Goal: Communication & Community: Ask a question

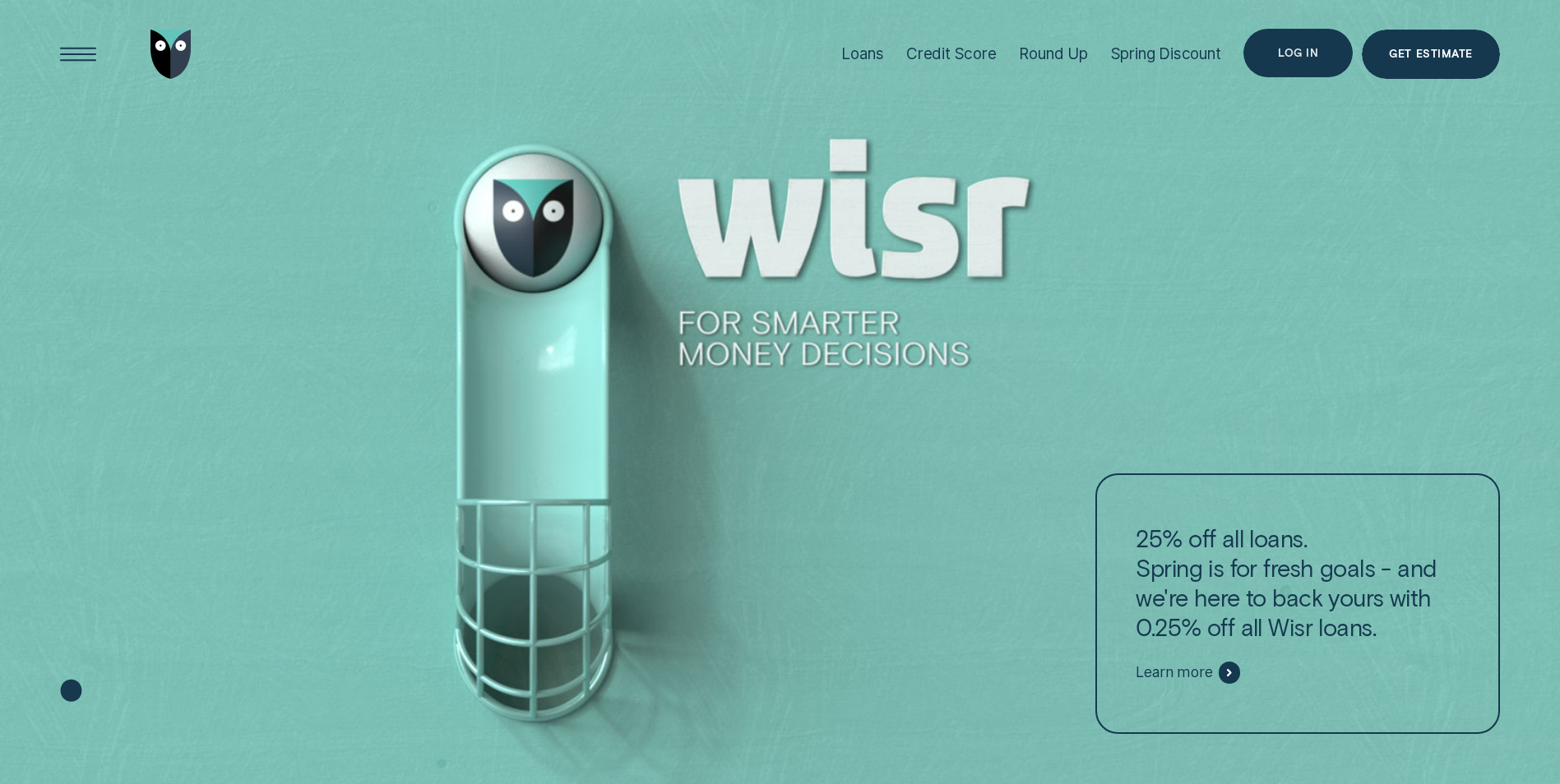
click at [1306, 51] on div "Log in" at bounding box center [1298, 53] width 40 height 10
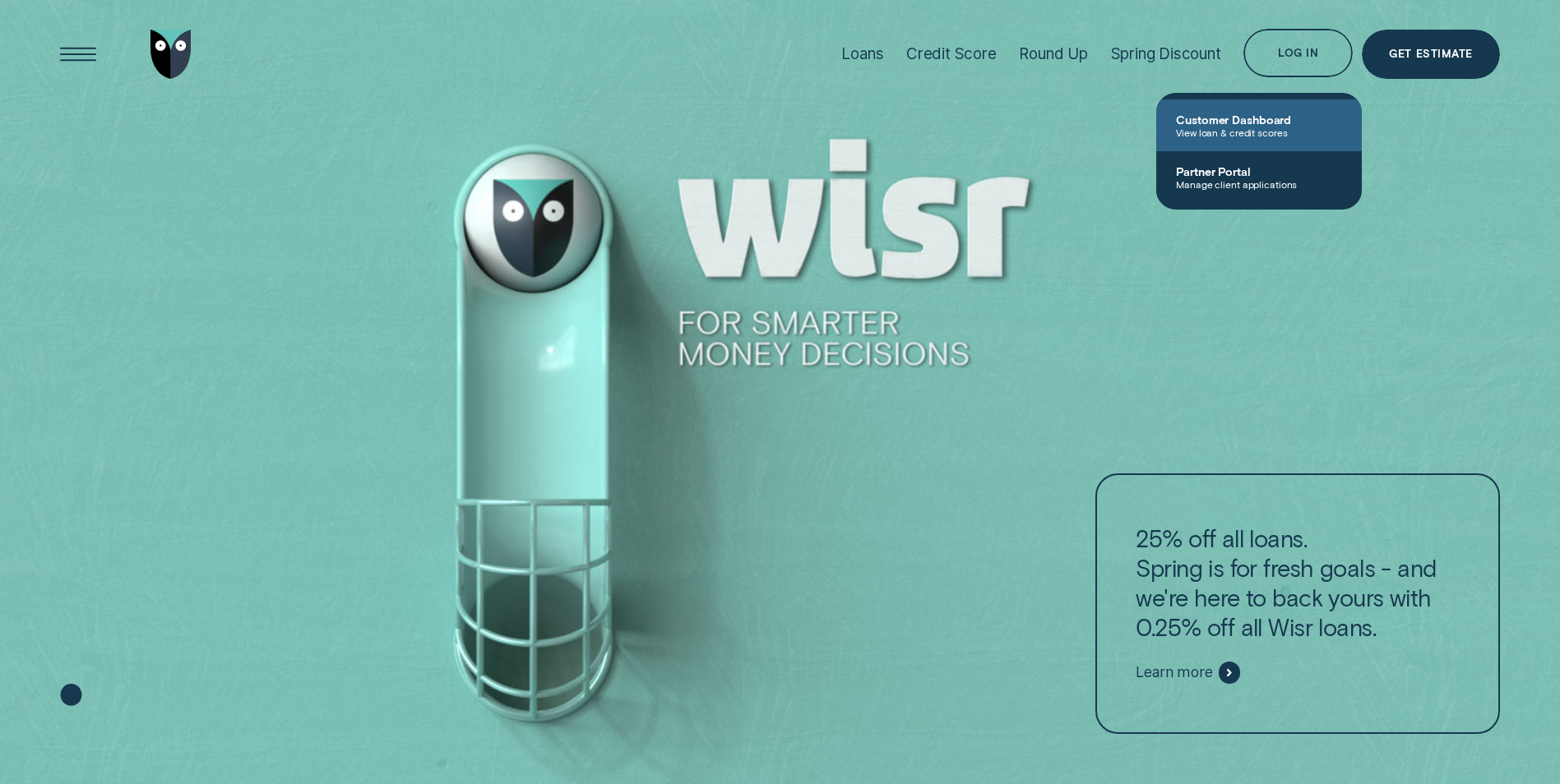
click at [1264, 128] on span "View loan & credit scores" at bounding box center [1258, 132] width 166 height 12
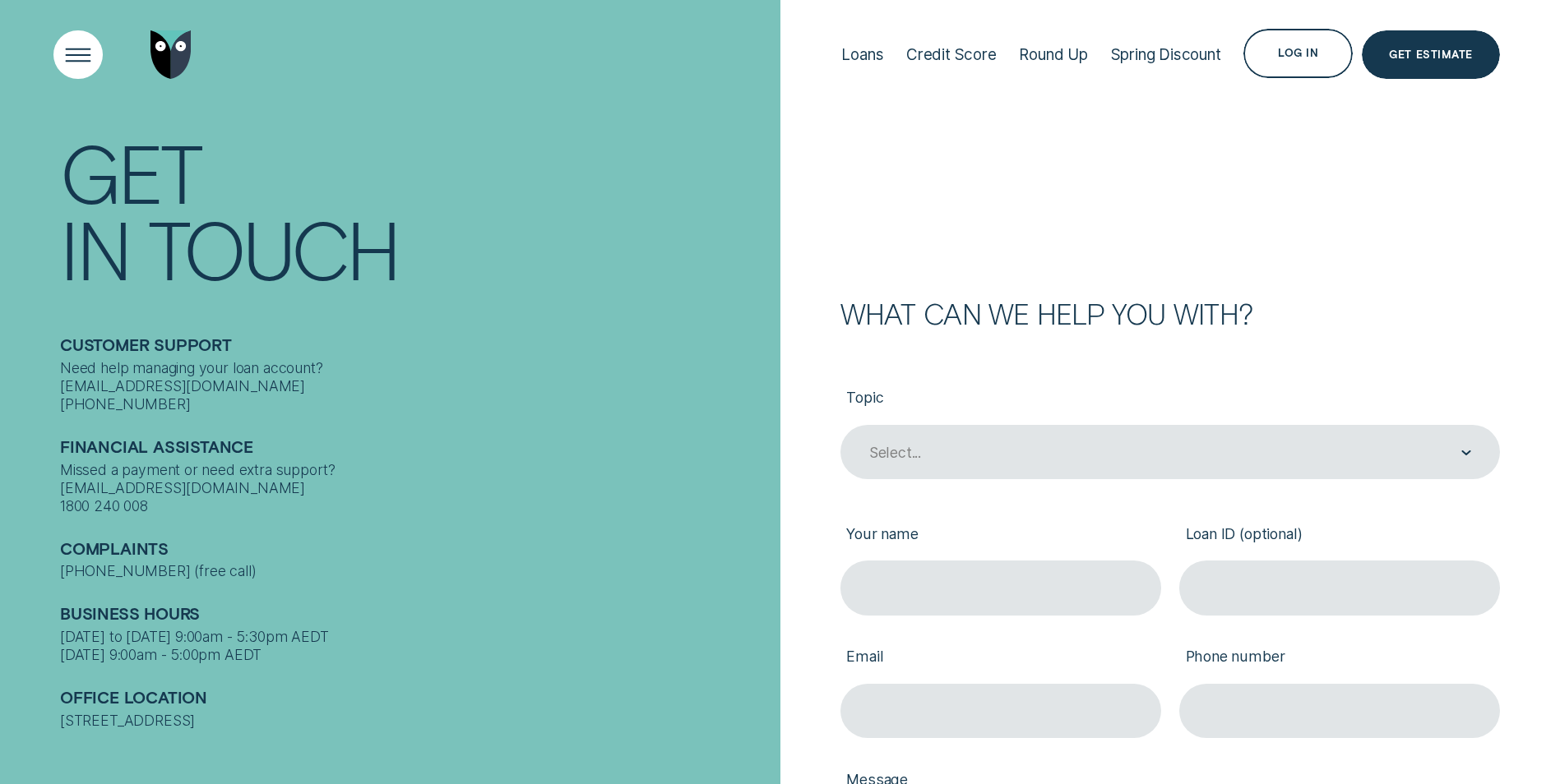
click at [72, 57] on div "Open Menu" at bounding box center [77, 53] width 69 height 69
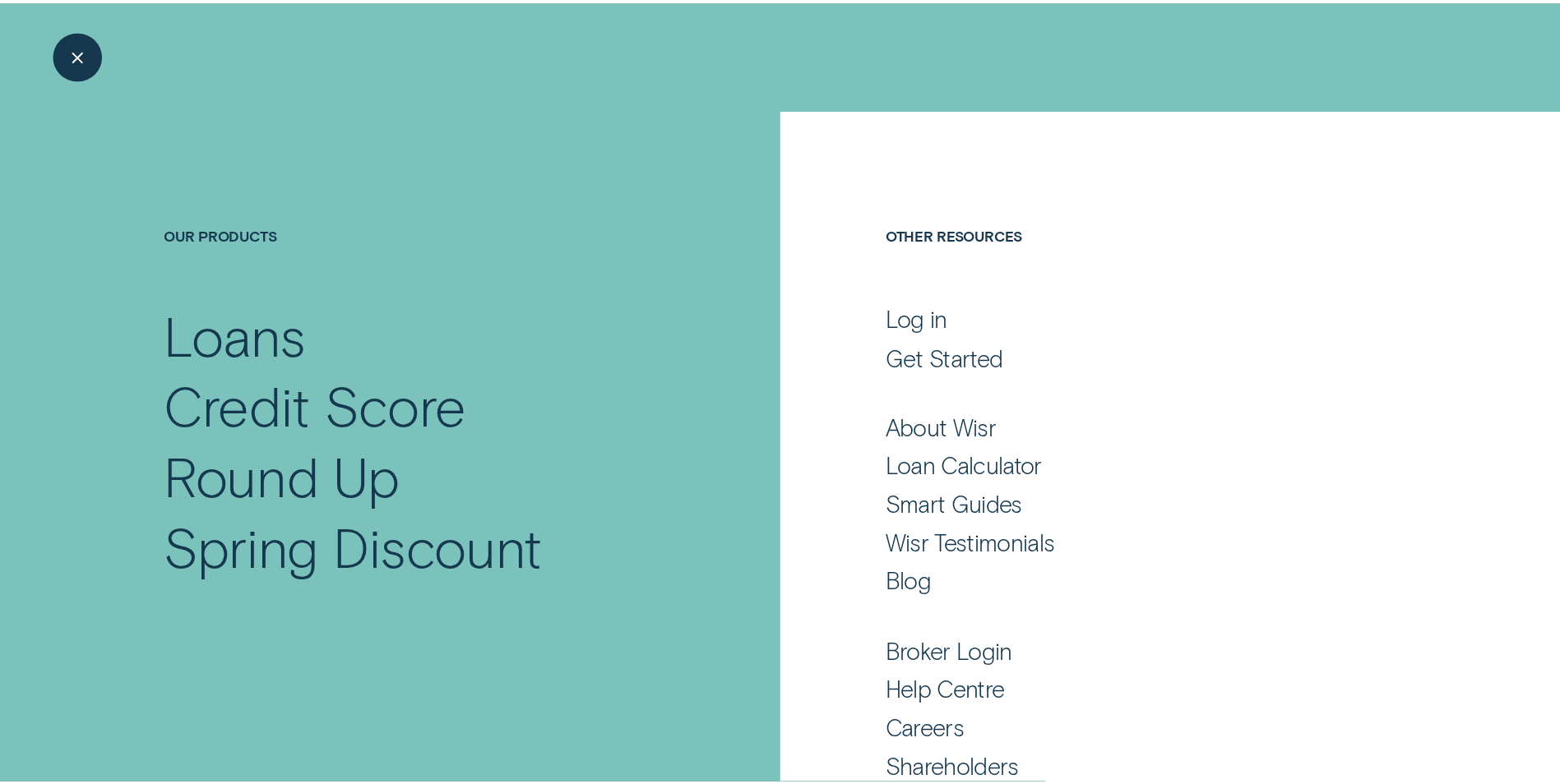
scroll to position [70, 0]
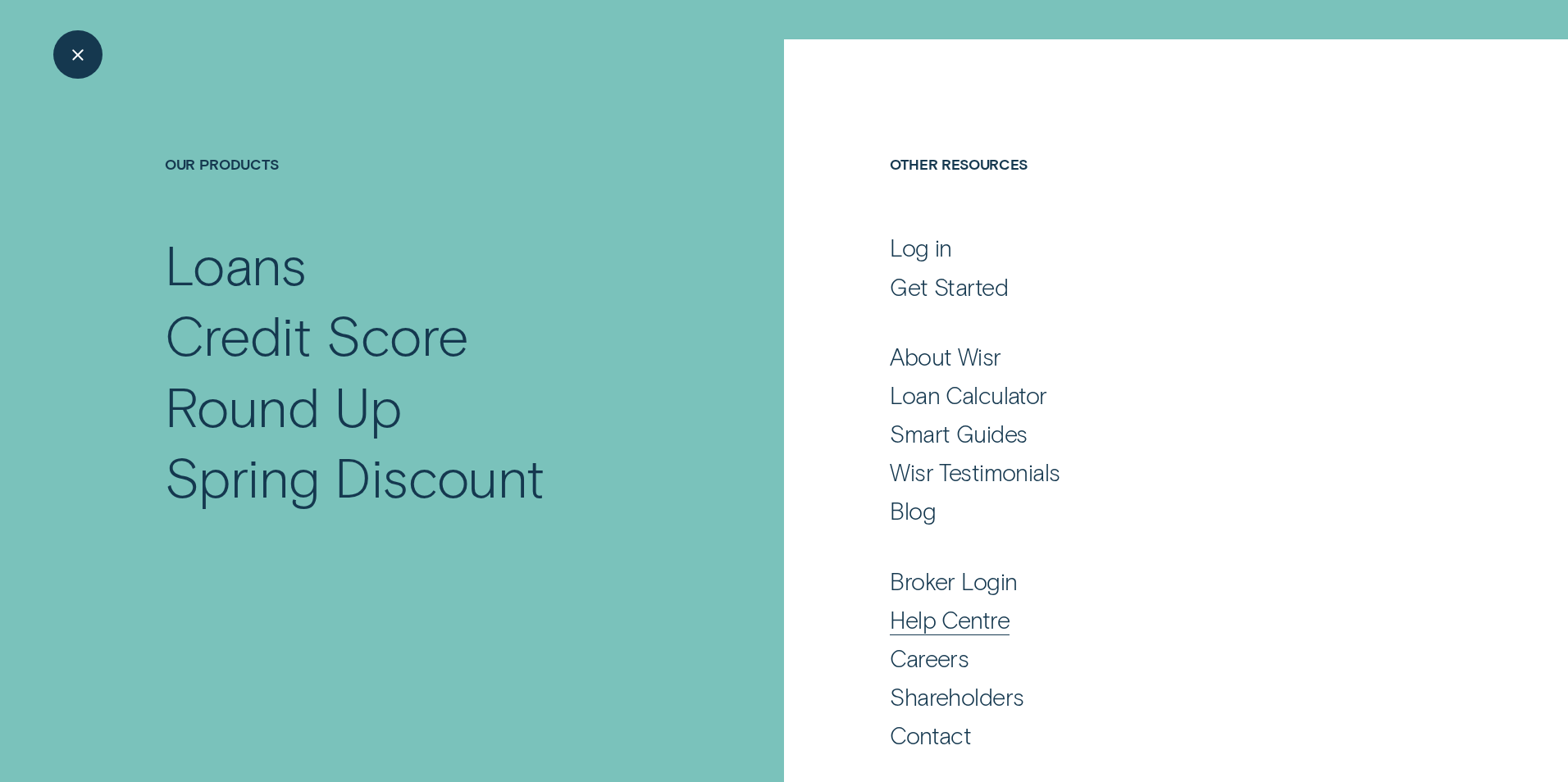
click at [929, 616] on div "Help Centre" at bounding box center [949, 620] width 120 height 29
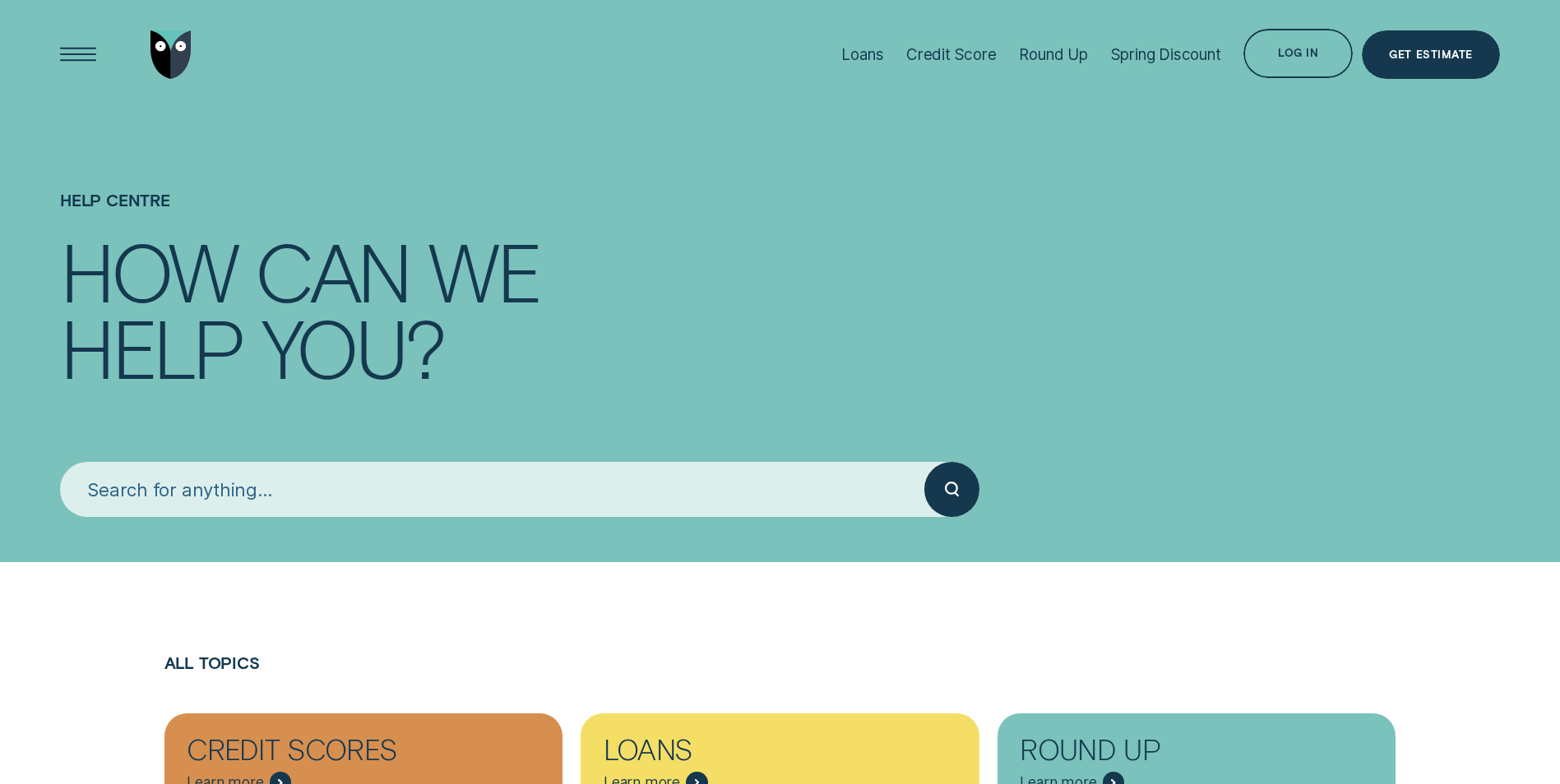
click at [464, 498] on input "search" at bounding box center [492, 489] width 864 height 54
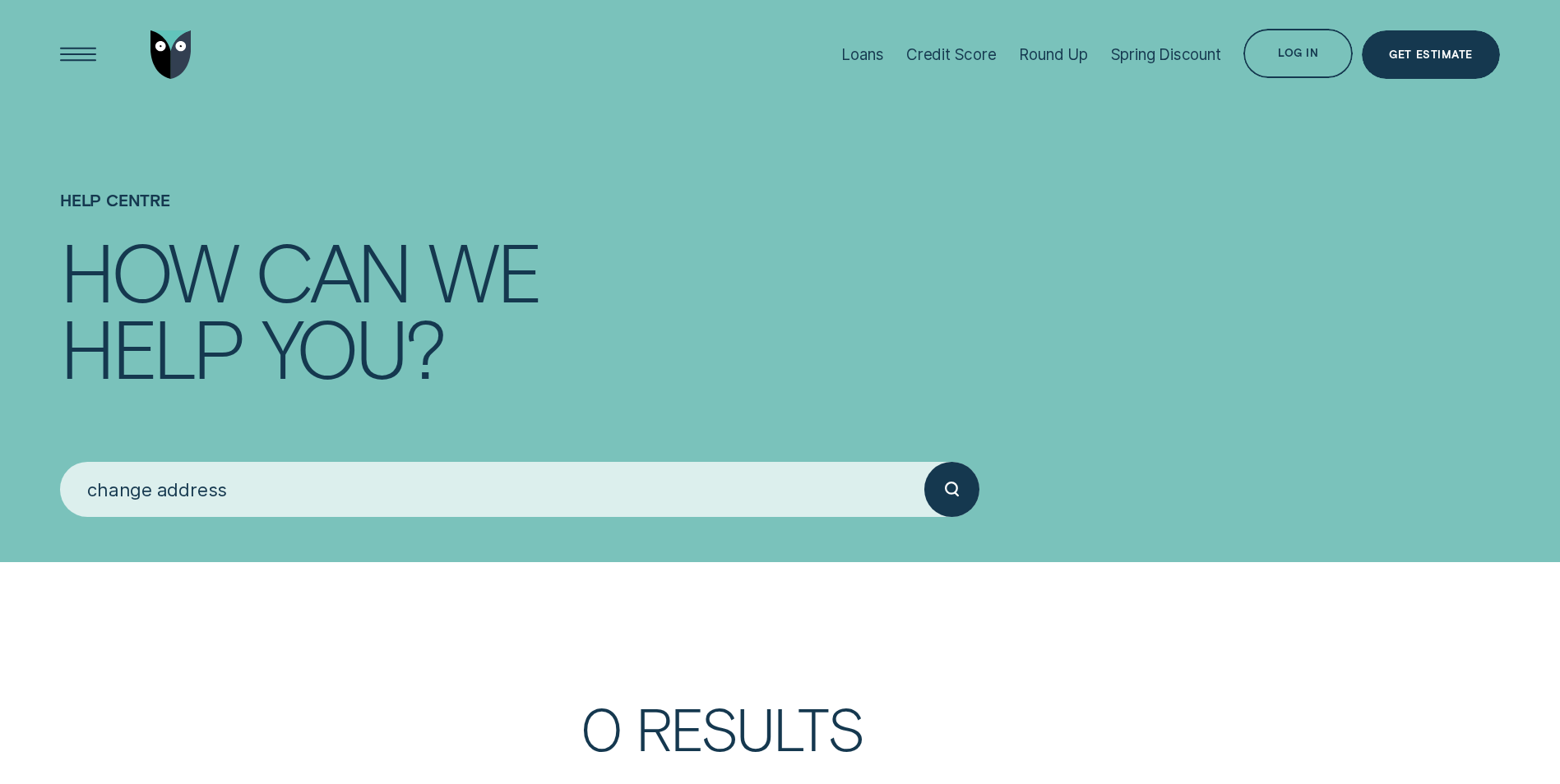
click at [924, 462] on button "submit" at bounding box center [951, 489] width 54 height 54
drag, startPoint x: 154, startPoint y: 487, endPoint x: -4, endPoint y: 479, distance: 158.2
type input "address"
click at [924, 462] on button "submit" at bounding box center [951, 489] width 54 height 54
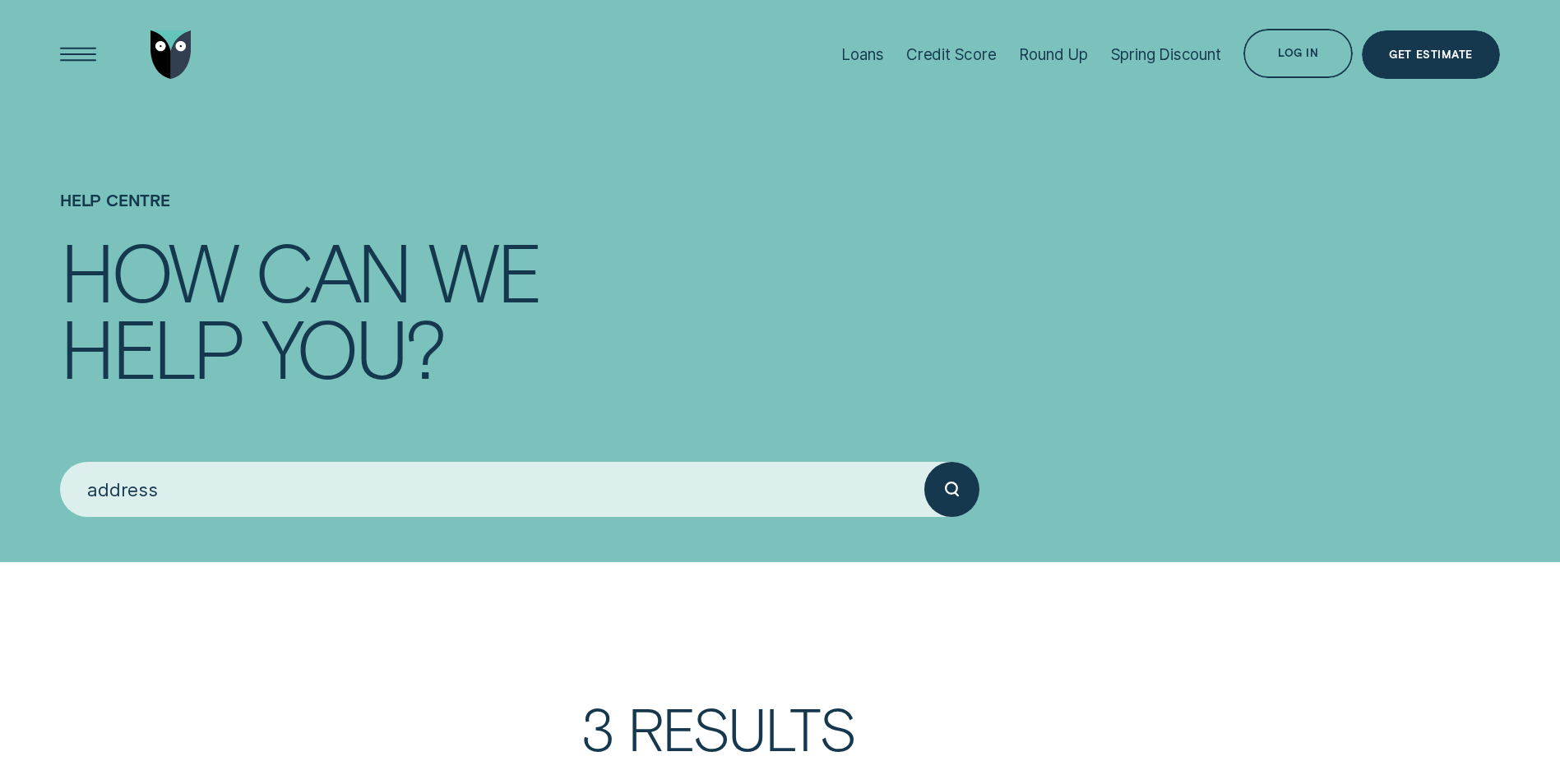
click at [948, 487] on icon "submit" at bounding box center [952, 489] width 15 height 16
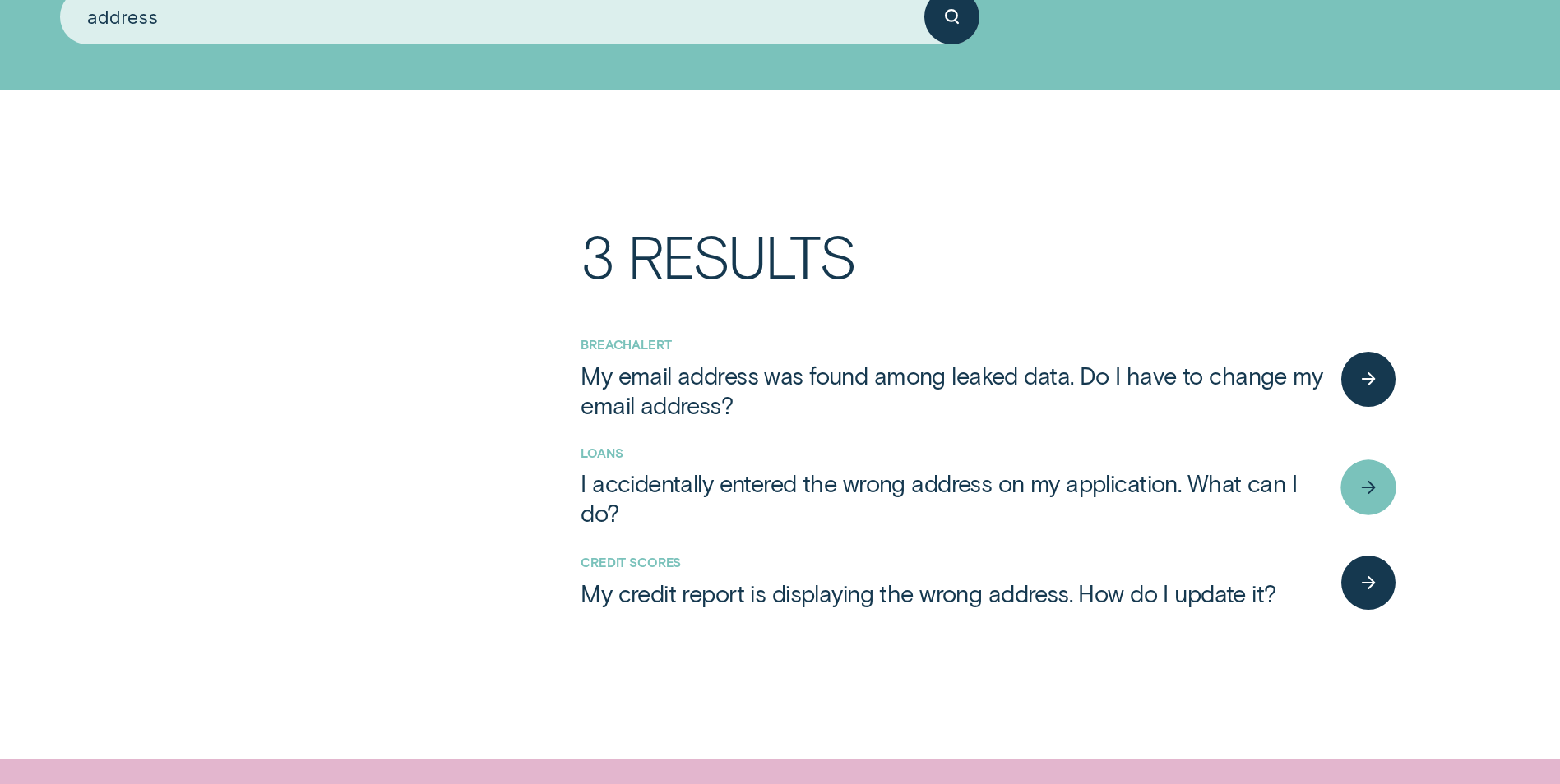
scroll to position [494, 0]
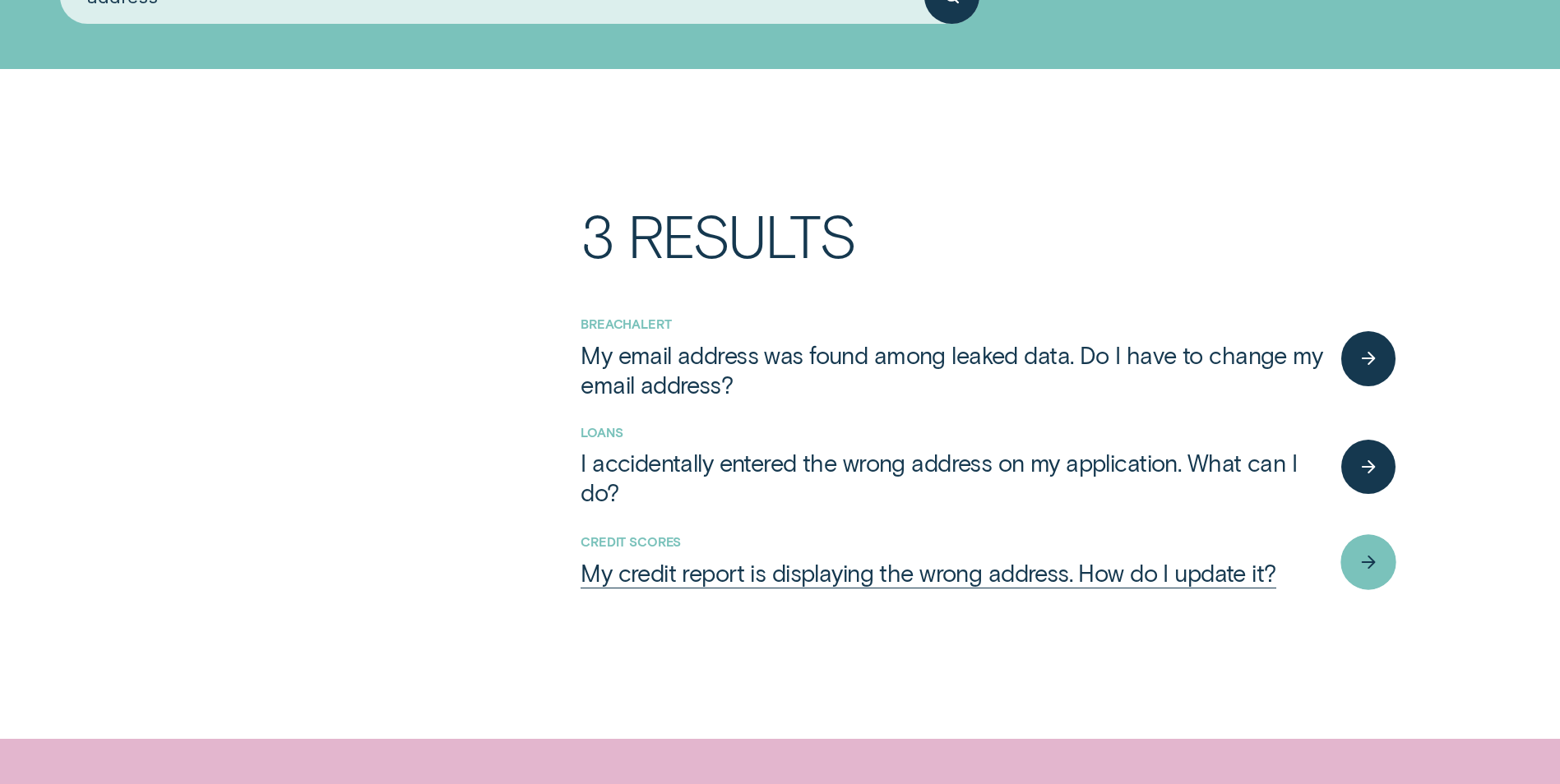
click at [1385, 557] on div "button" at bounding box center [1368, 562] width 56 height 56
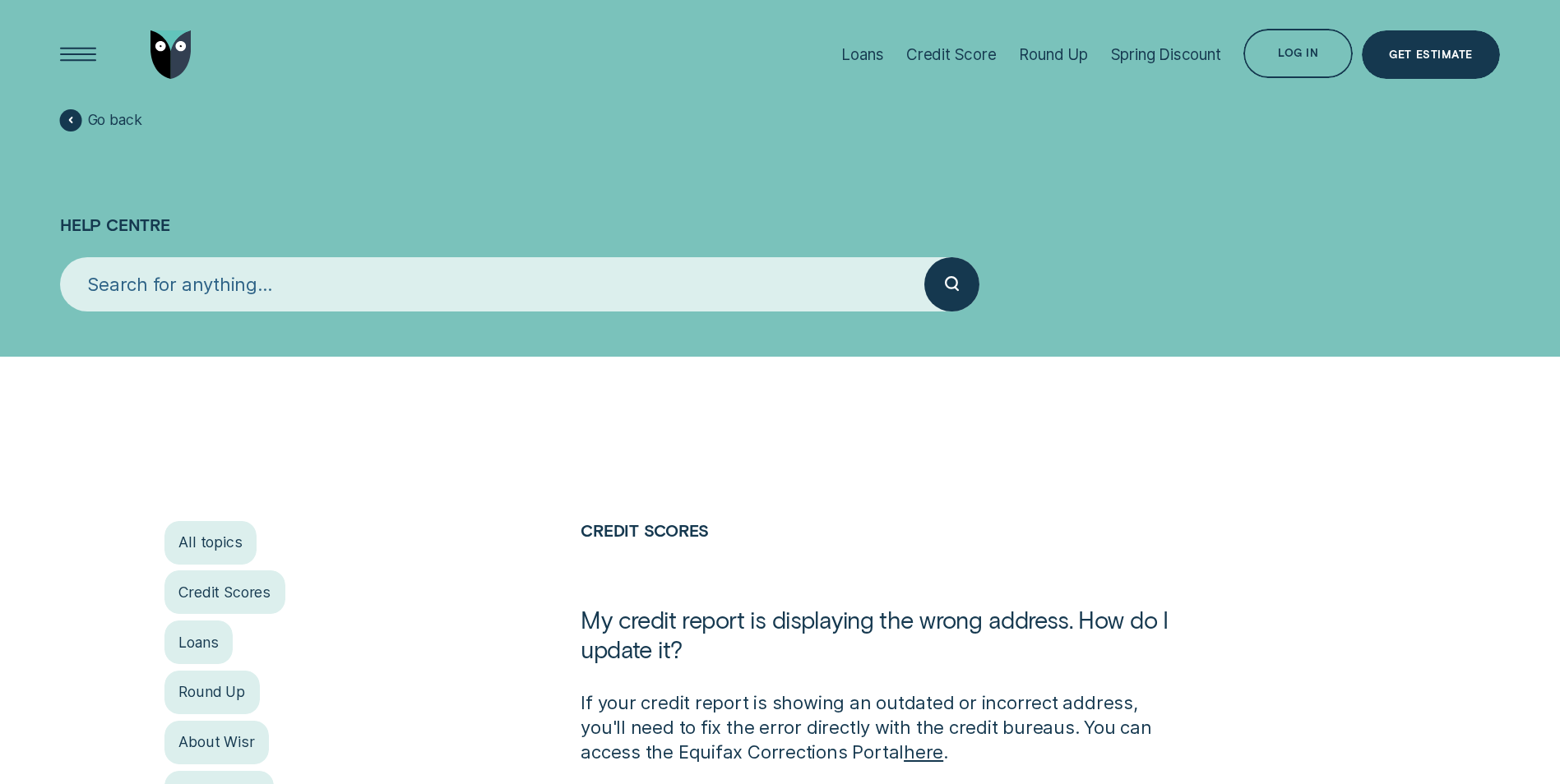
scroll to position [246, 0]
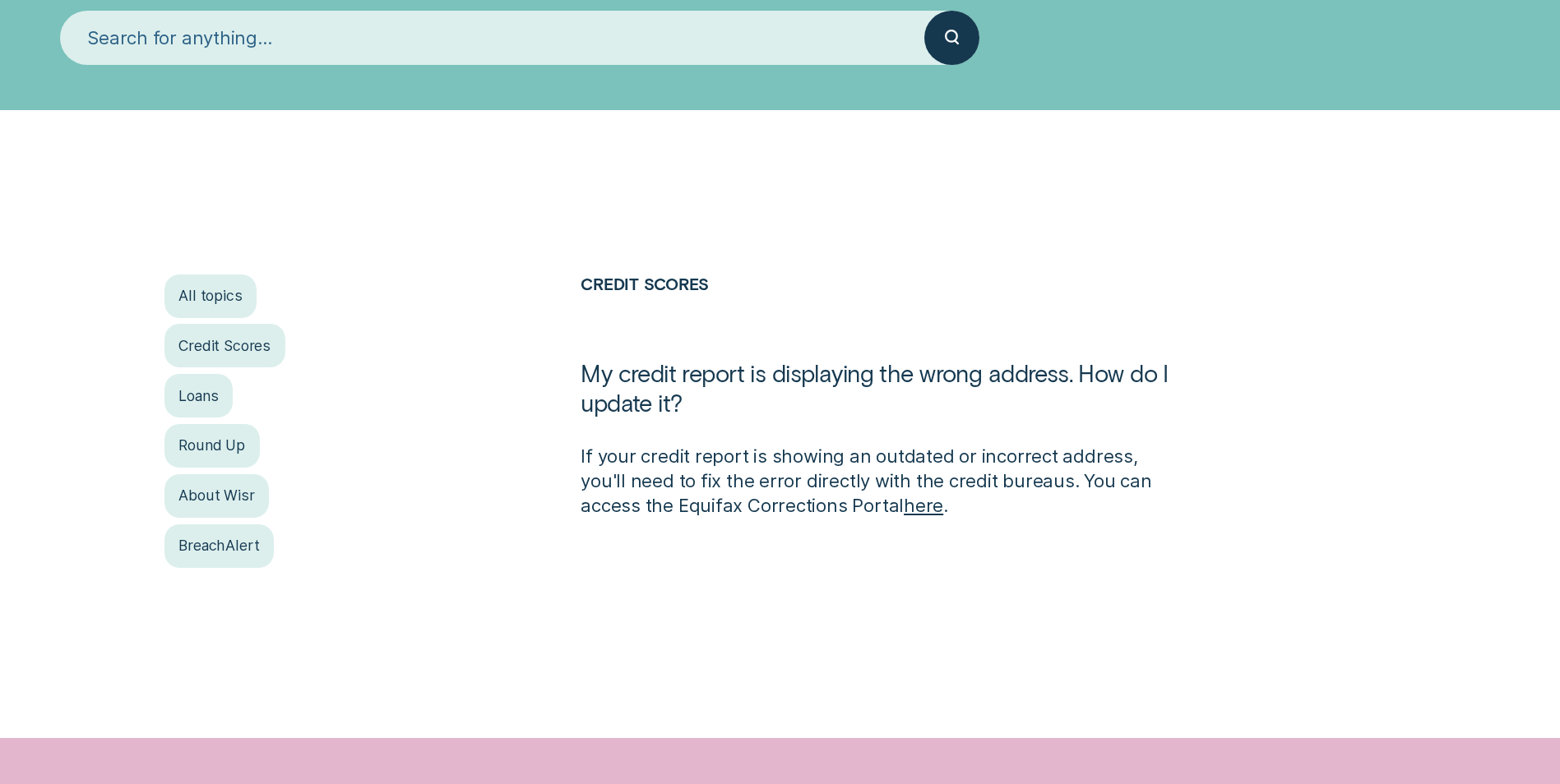
click at [904, 508] on link "here" at bounding box center [923, 505] width 40 height 21
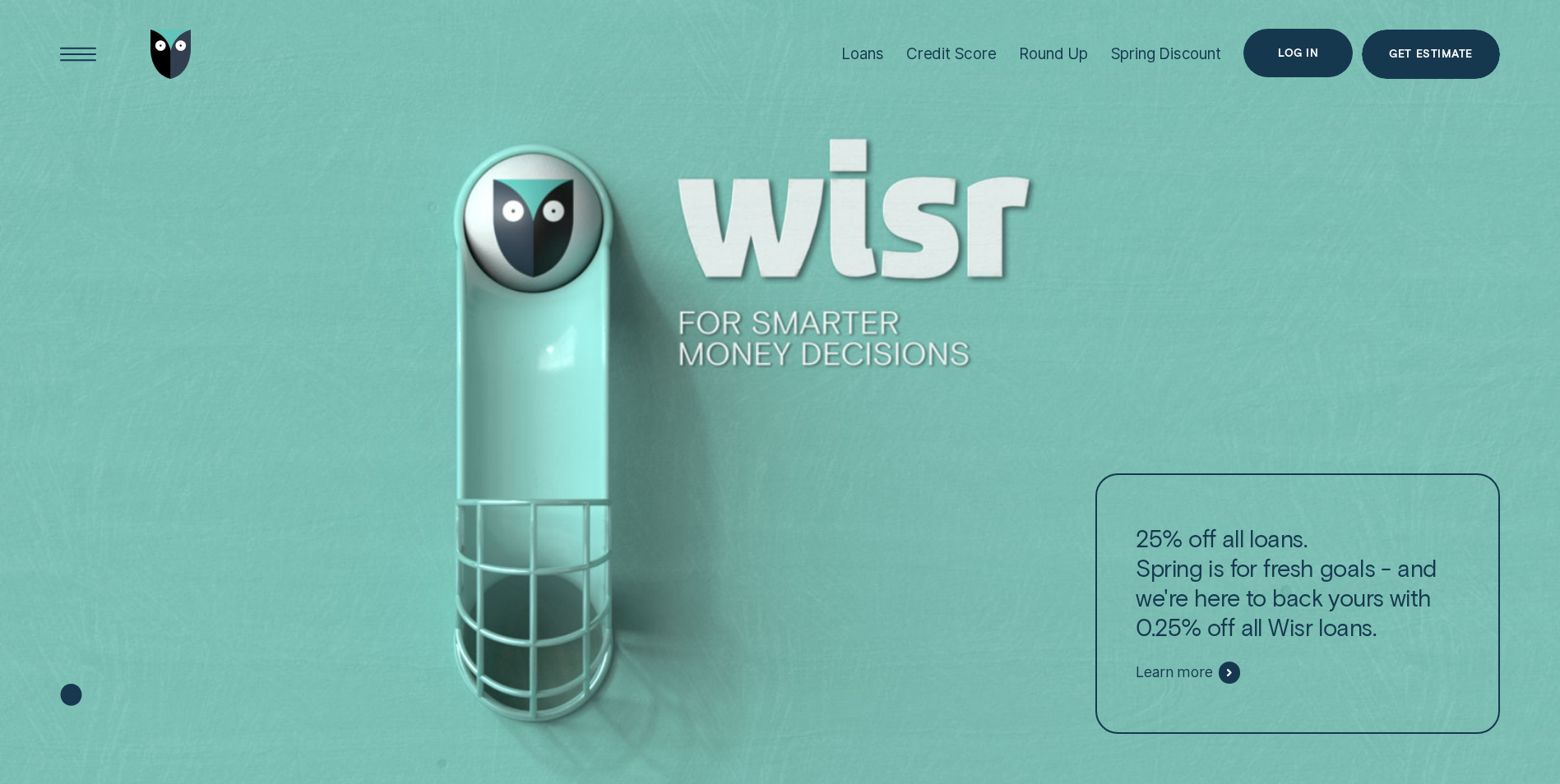
click at [1293, 49] on div "Log in" at bounding box center [1298, 53] width 40 height 10
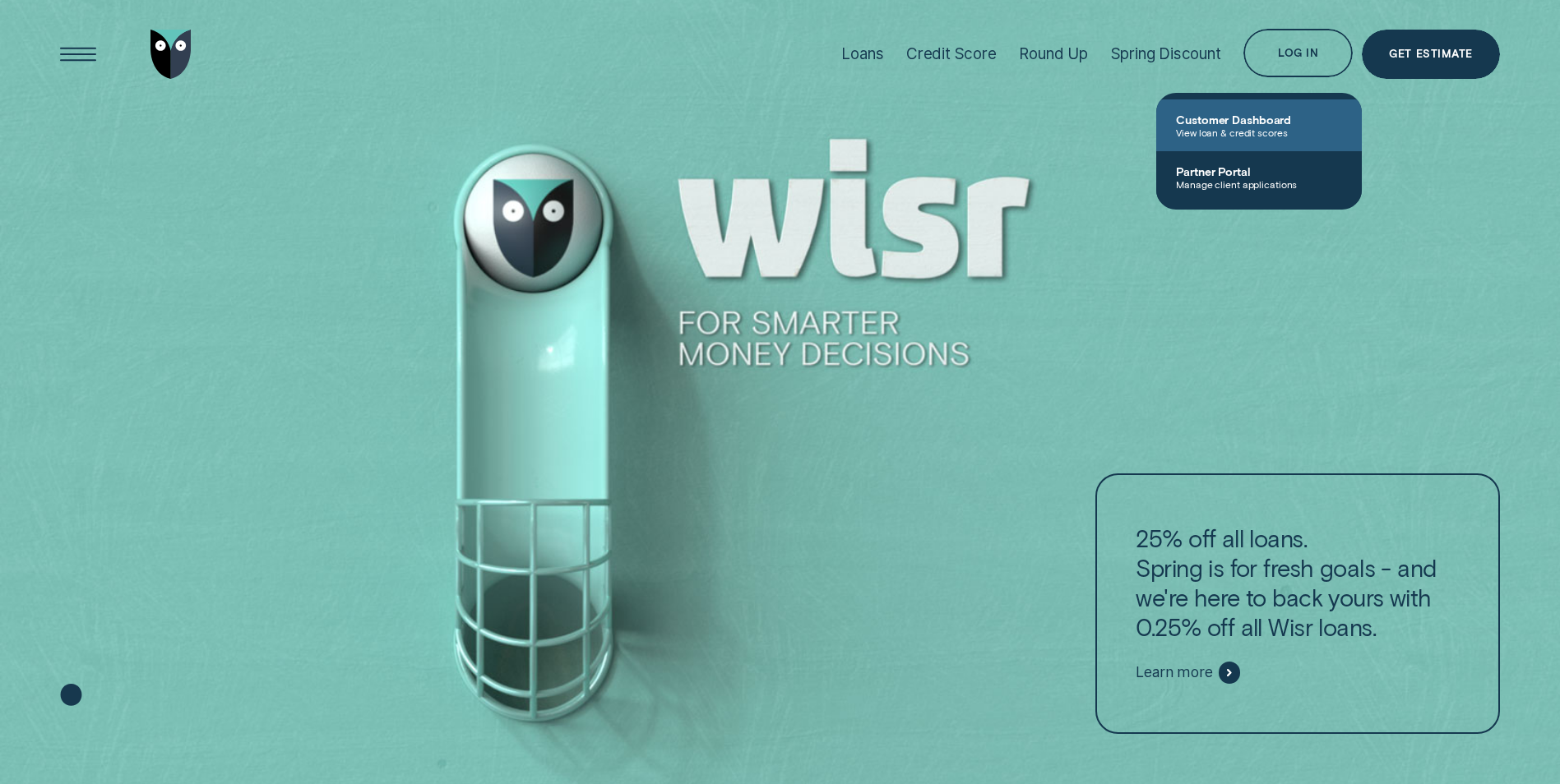
click at [1292, 121] on span "Customer Dashboard" at bounding box center [1258, 119] width 166 height 14
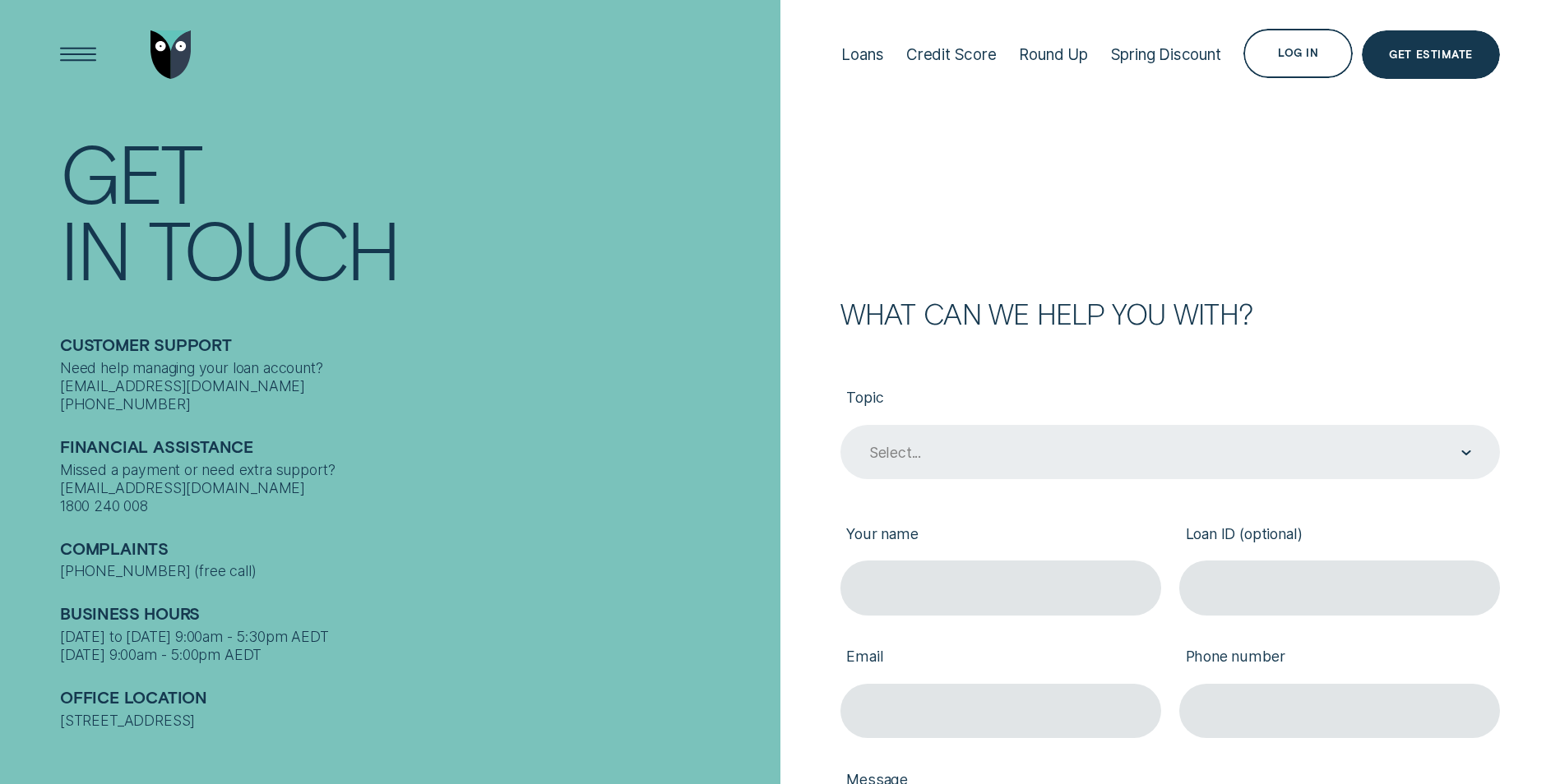
click at [1332, 440] on div "Select..." at bounding box center [1169, 451] width 659 height 54
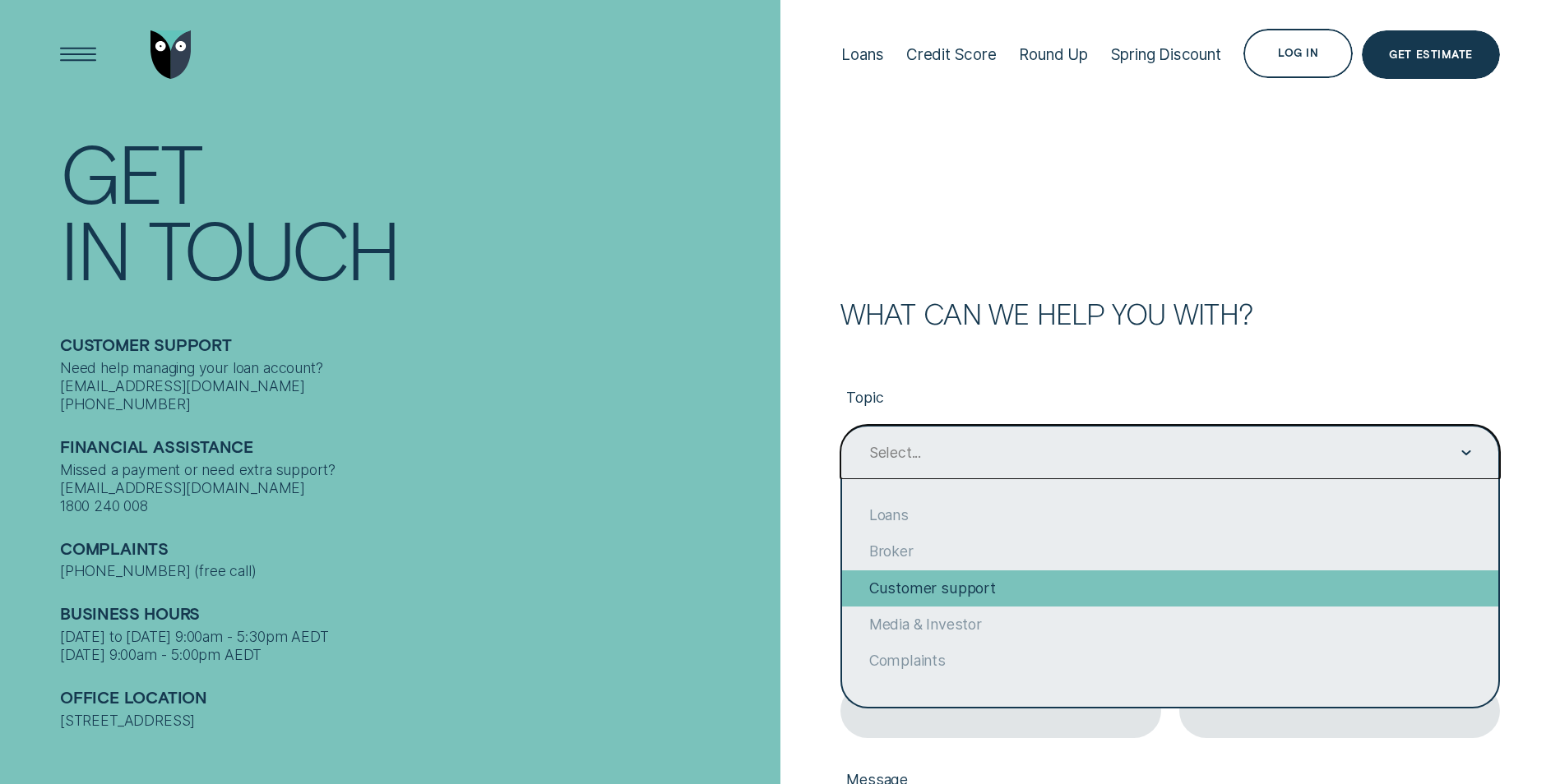
click at [1172, 580] on div "Customer support" at bounding box center [1170, 588] width 656 height 36
type input "Customer support"
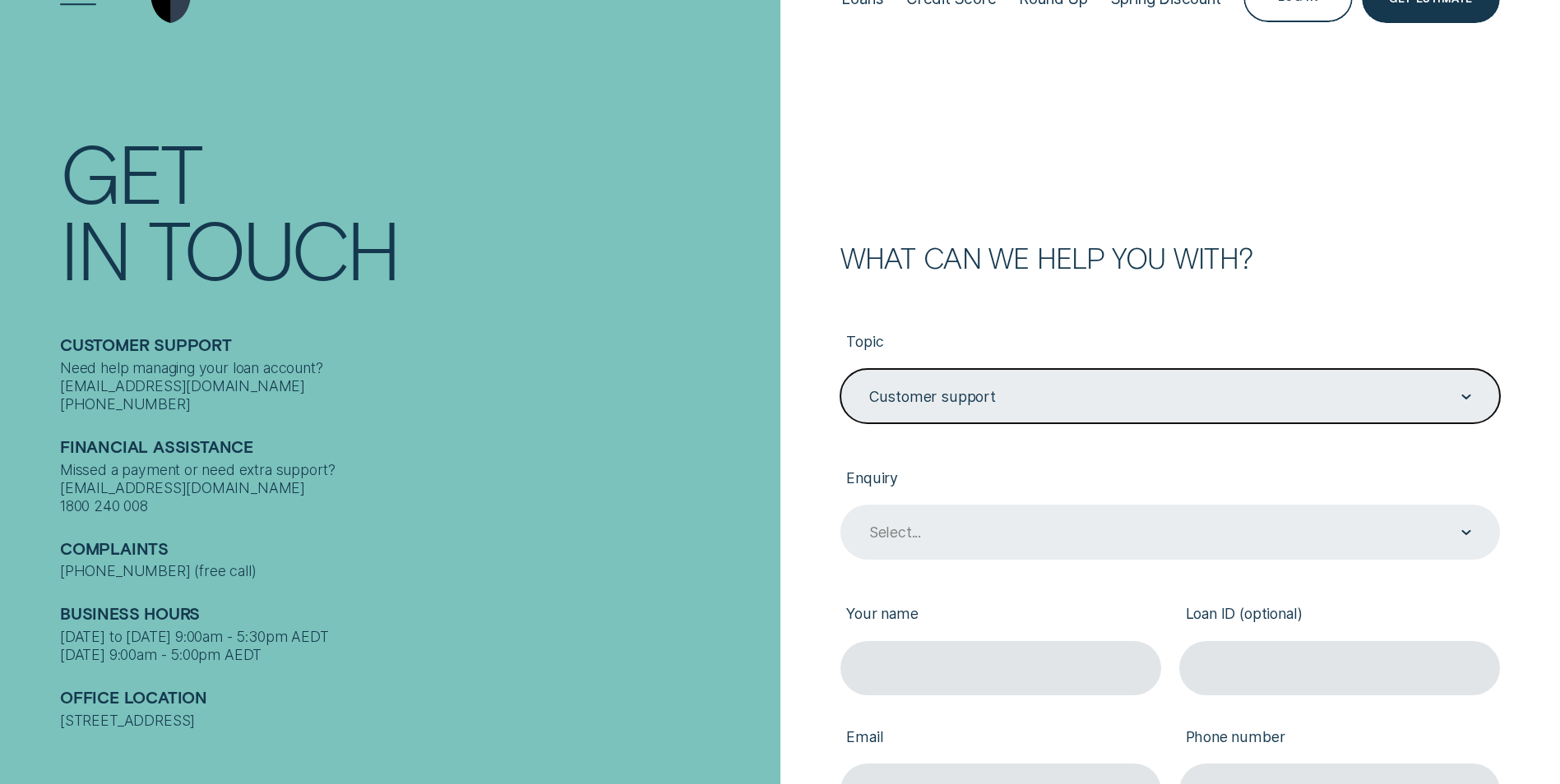
click at [1344, 559] on div "Select..." at bounding box center [1169, 531] width 659 height 54
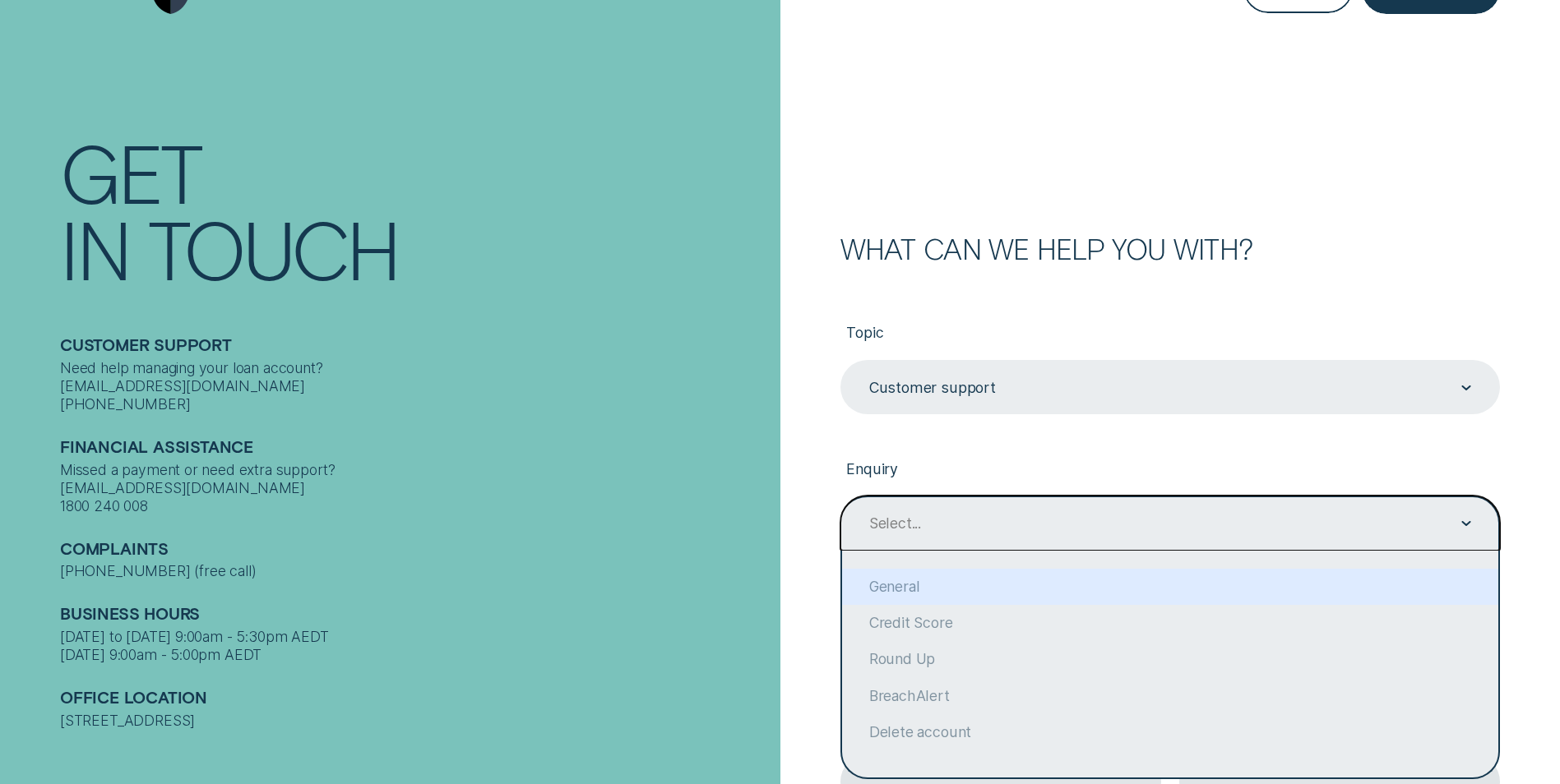
scroll to position [66, 0]
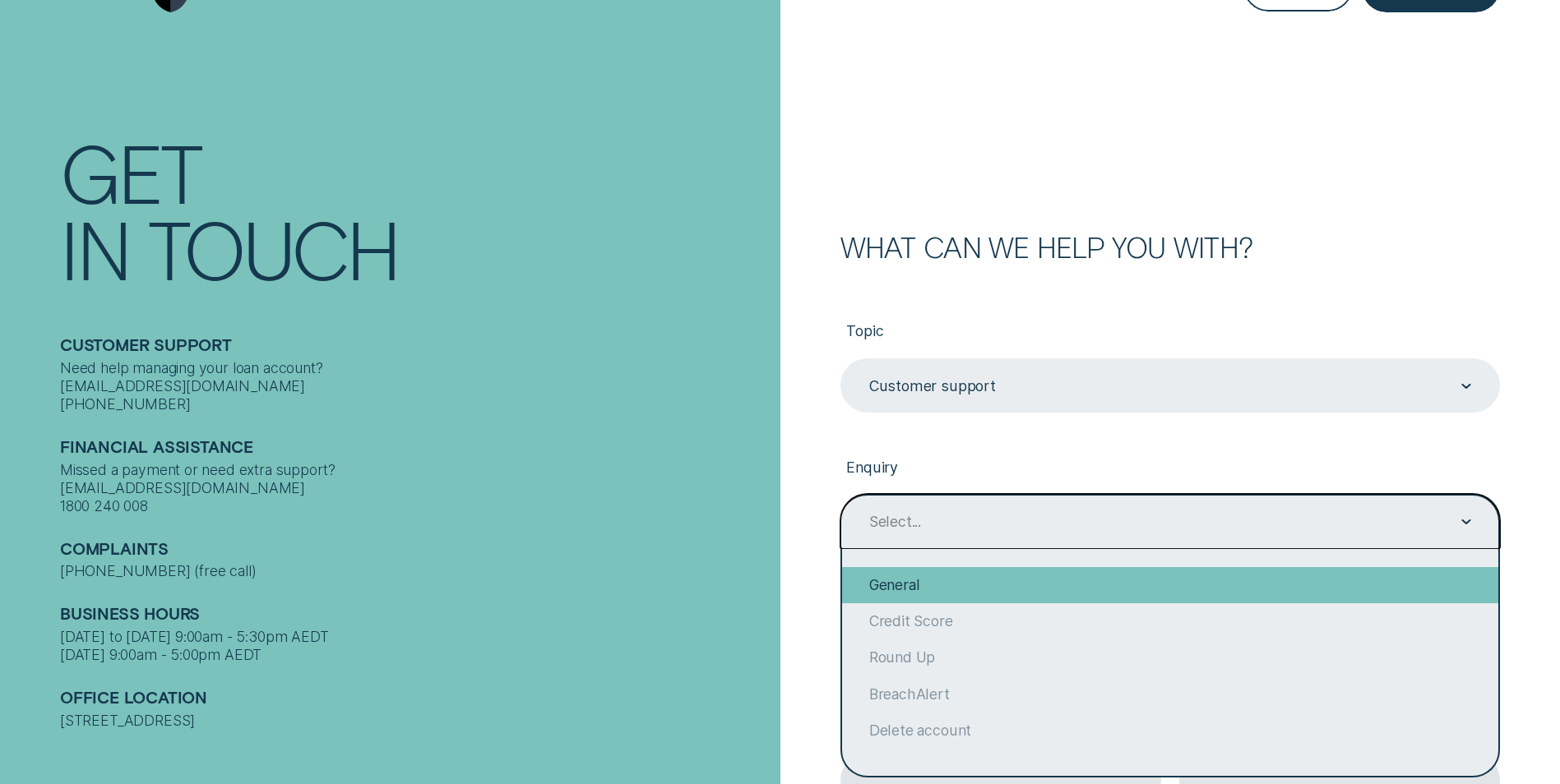
click at [915, 572] on div "General" at bounding box center [1170, 585] width 656 height 36
type input "General"
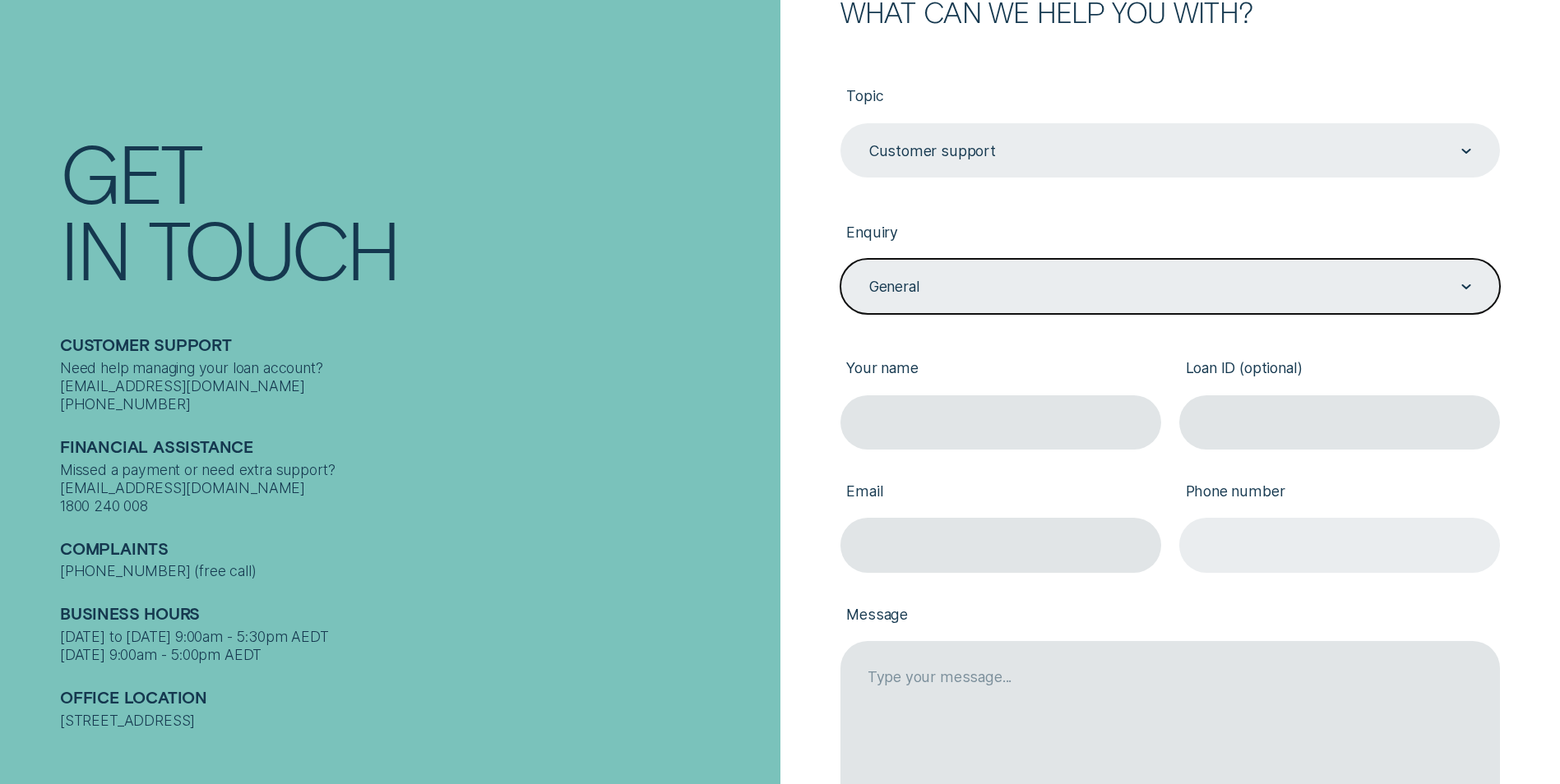
scroll to position [313, 0]
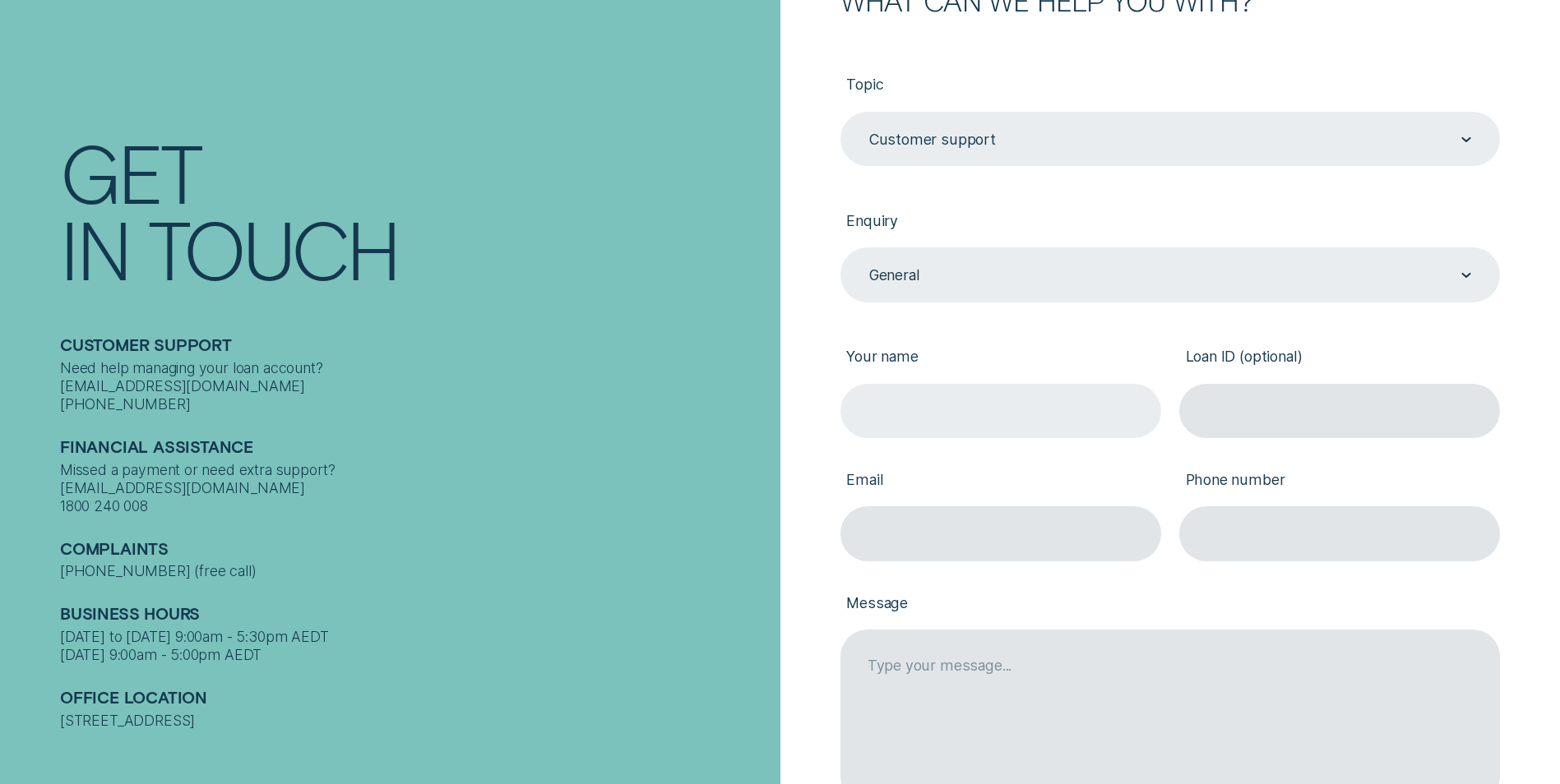
click at [1012, 414] on input "Your name" at bounding box center [1000, 411] width 321 height 54
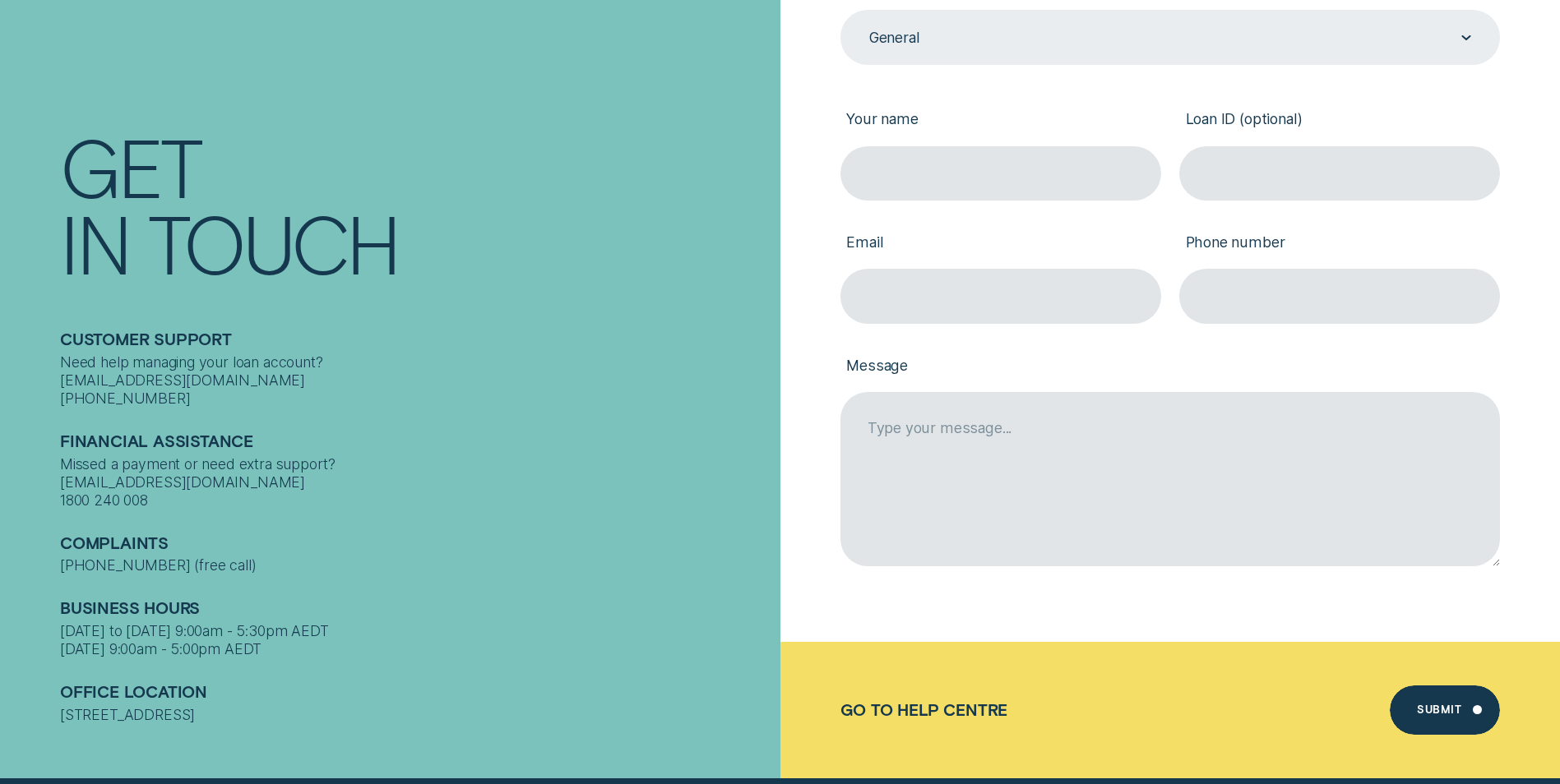
scroll to position [560, 0]
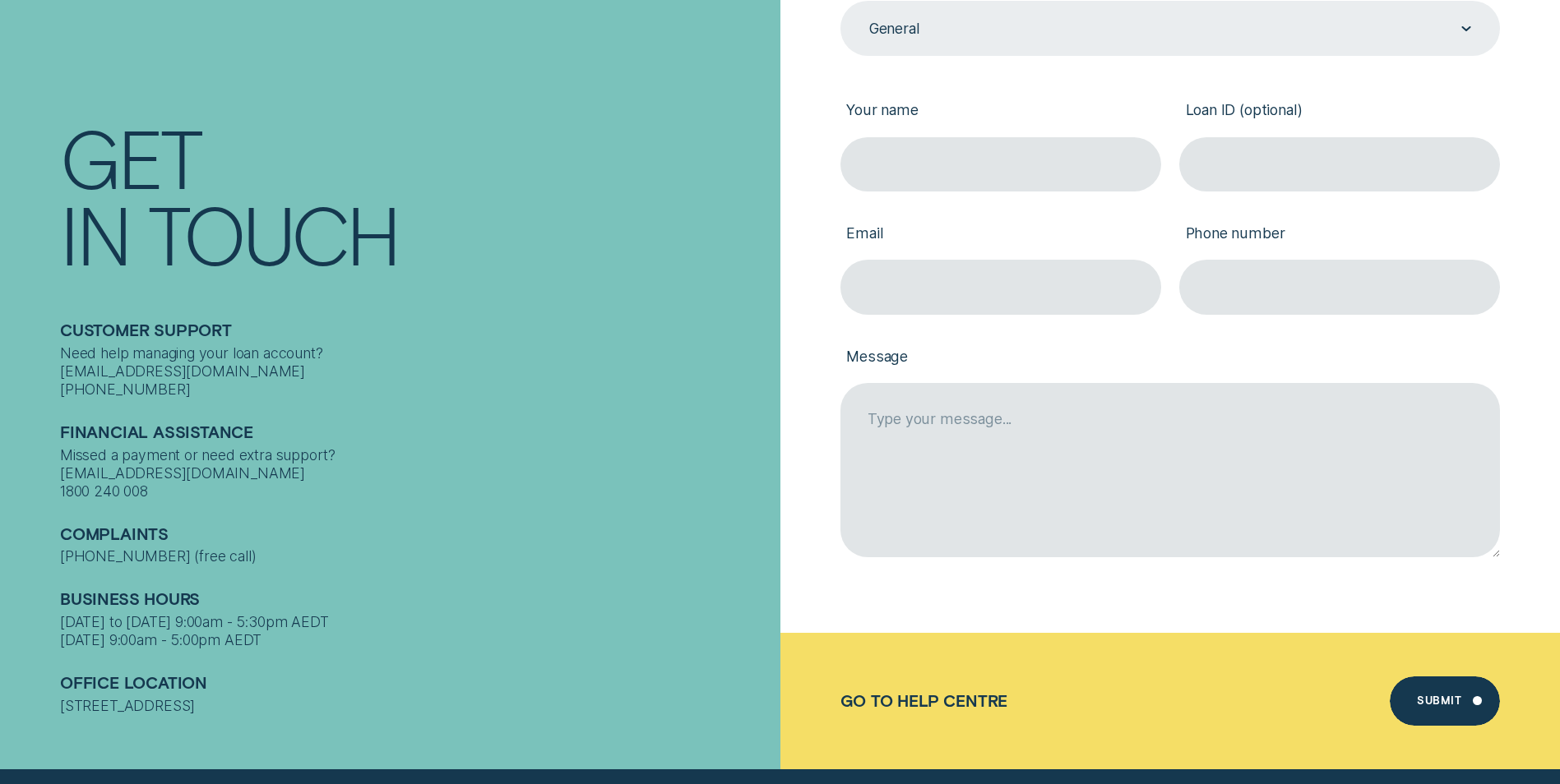
click at [1505, 341] on div "Message" at bounding box center [1169, 437] width 678 height 245
click at [1001, 273] on input "Email" at bounding box center [1000, 287] width 321 height 54
type input "criselyn2k12@gmail.com"
click at [1016, 155] on input "Your name" at bounding box center [1000, 164] width 321 height 54
type input "Criselyn Baldedara"
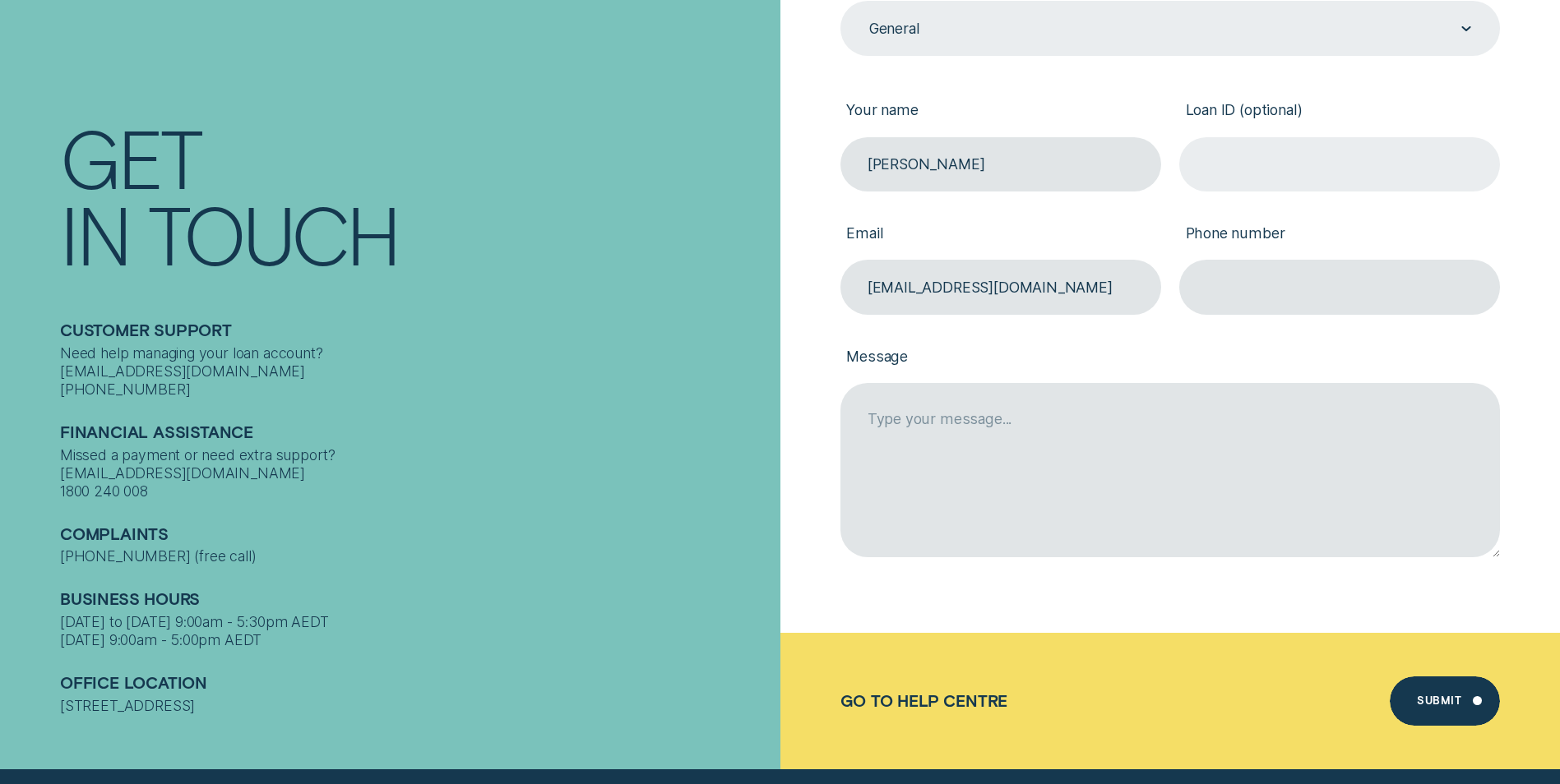
click at [1436, 165] on input "Loan ID (optional)" at bounding box center [1339, 164] width 321 height 54
click at [1279, 167] on input "Loan ID (optional)" at bounding box center [1339, 164] width 321 height 54
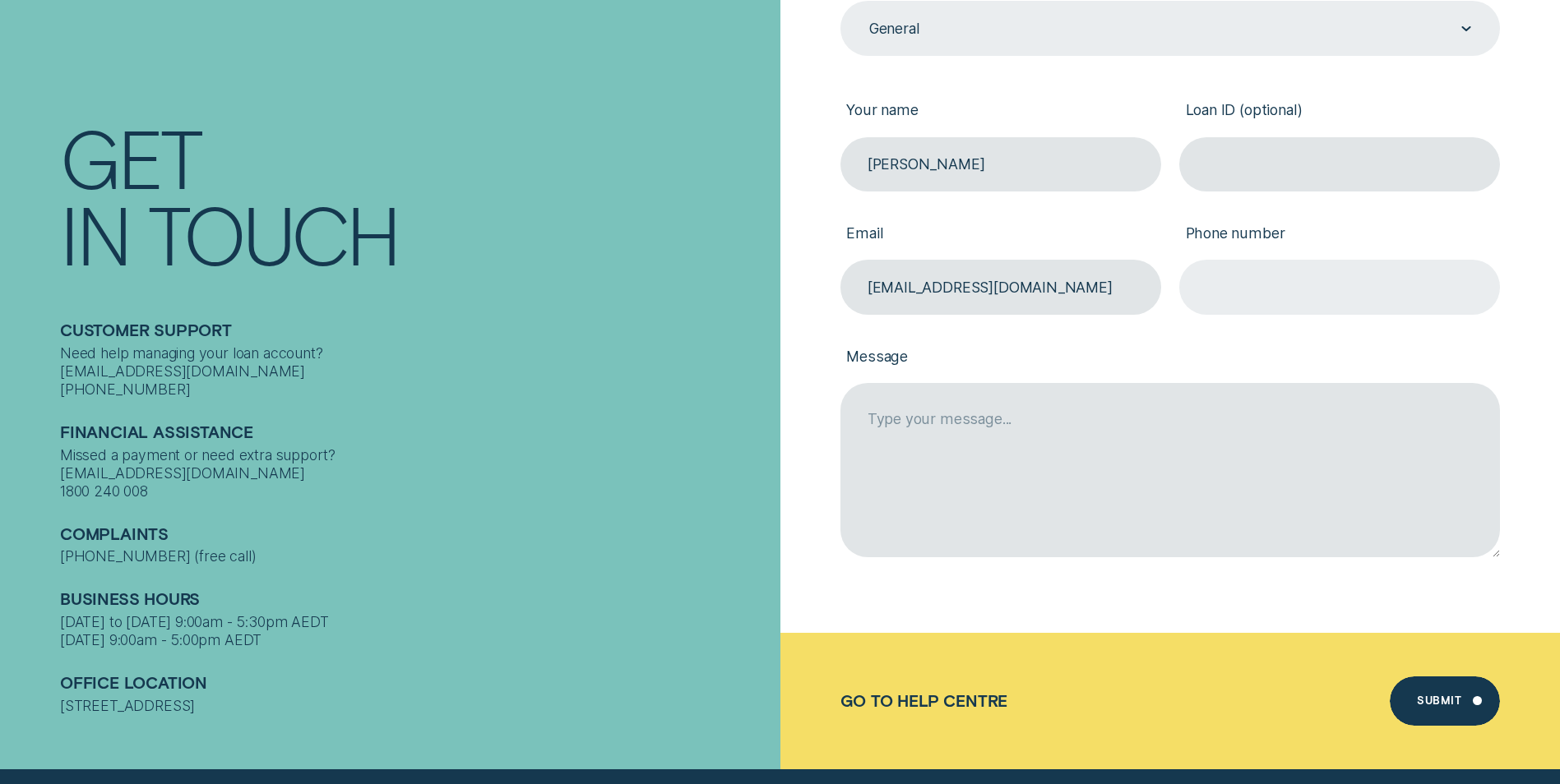
click at [1286, 278] on input "Phone number" at bounding box center [1339, 287] width 321 height 54
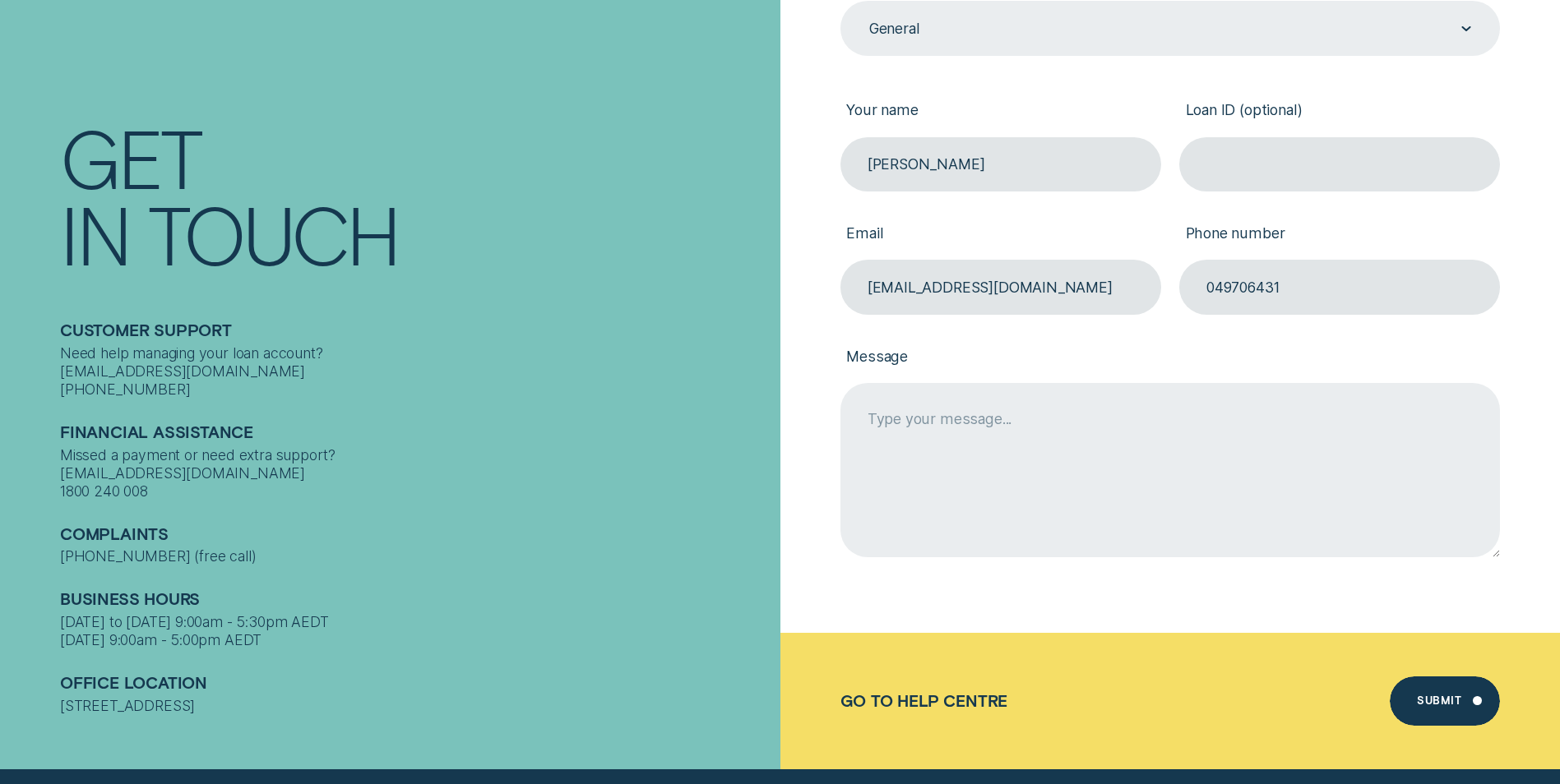
type input "049706431"
click at [972, 418] on textarea "Message" at bounding box center [1169, 471] width 659 height 175
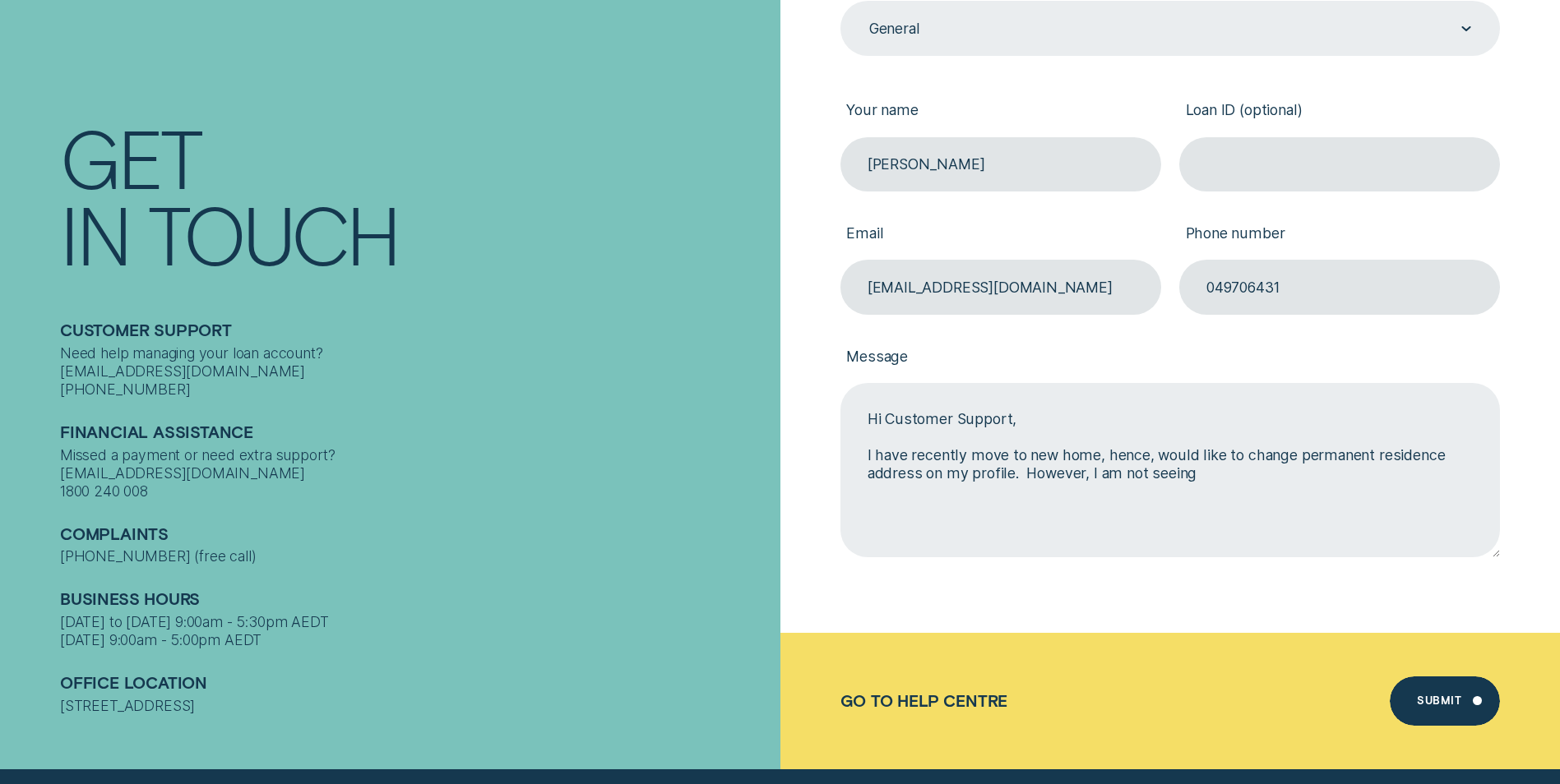
click at [1313, 482] on textarea "Hi Customer Support, I have recently move to new home, hence, would like to cha…" at bounding box center [1169, 471] width 659 height 175
click at [1014, 472] on textarea "Hi Customer Support, I have recently move to new home, hence, would like to cha…" at bounding box center [1169, 471] width 659 height 175
click at [1004, 514] on textarea "Hi Customer Support, I have recently move to new home, hence, would like to cha…" at bounding box center [1169, 471] width 659 height 175
drag, startPoint x: 915, startPoint y: 508, endPoint x: 848, endPoint y: 507, distance: 67.0
click at [848, 507] on textarea "Hi Customer Support, I have recently move to new home, hence, would like to cha…" at bounding box center [1169, 471] width 659 height 175
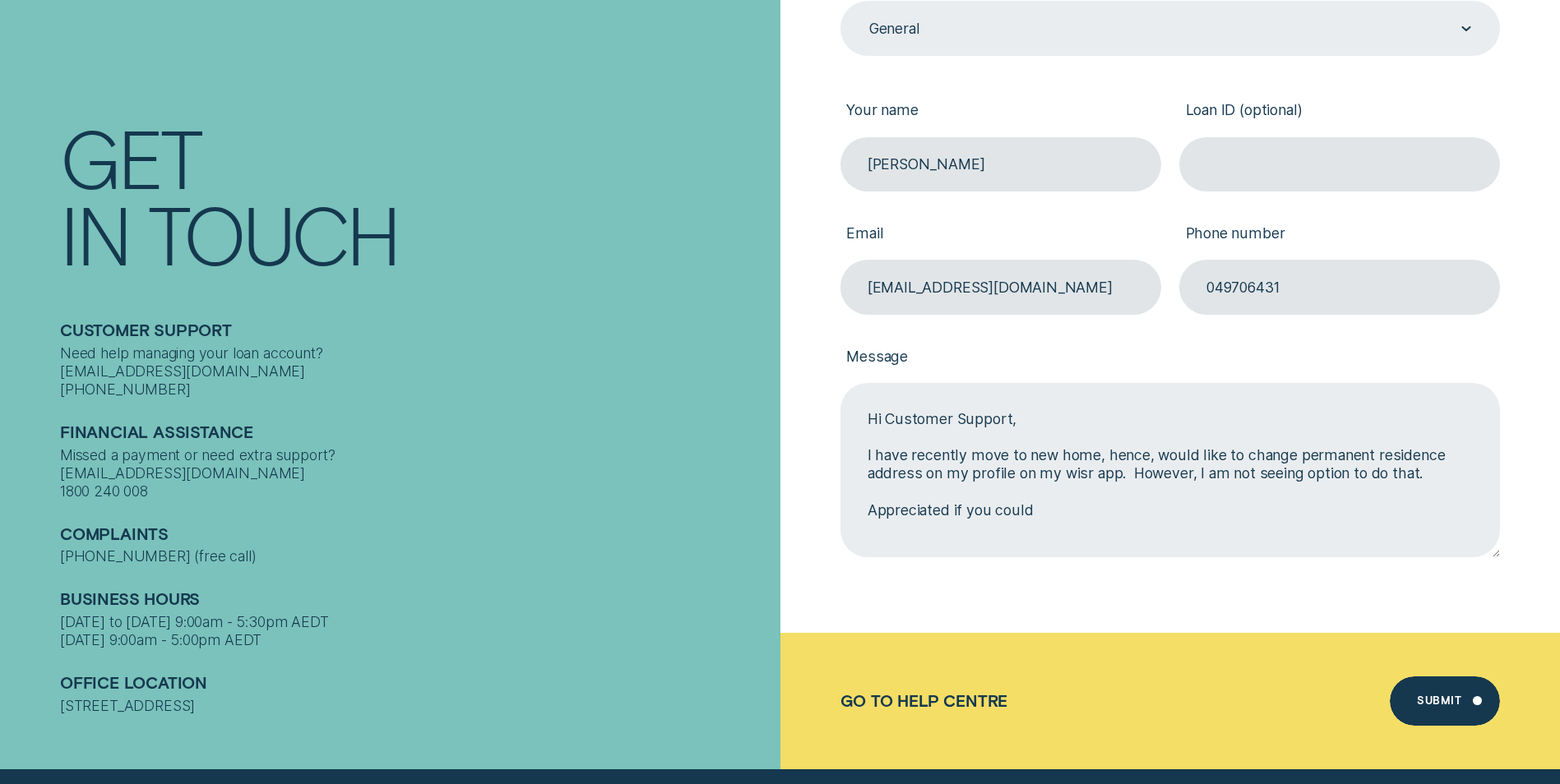
click at [1297, 457] on textarea "Hi Customer Support, I have recently move to new home, hence, would like to cha…" at bounding box center [1169, 471] width 659 height 175
drag, startPoint x: 1076, startPoint y: 474, endPoint x: 1178, endPoint y: 472, distance: 102.0
click at [1178, 472] on textarea "Hi Customer Support, I have recently move to new home, hence, would like to cha…" at bounding box center [1169, 471] width 659 height 175
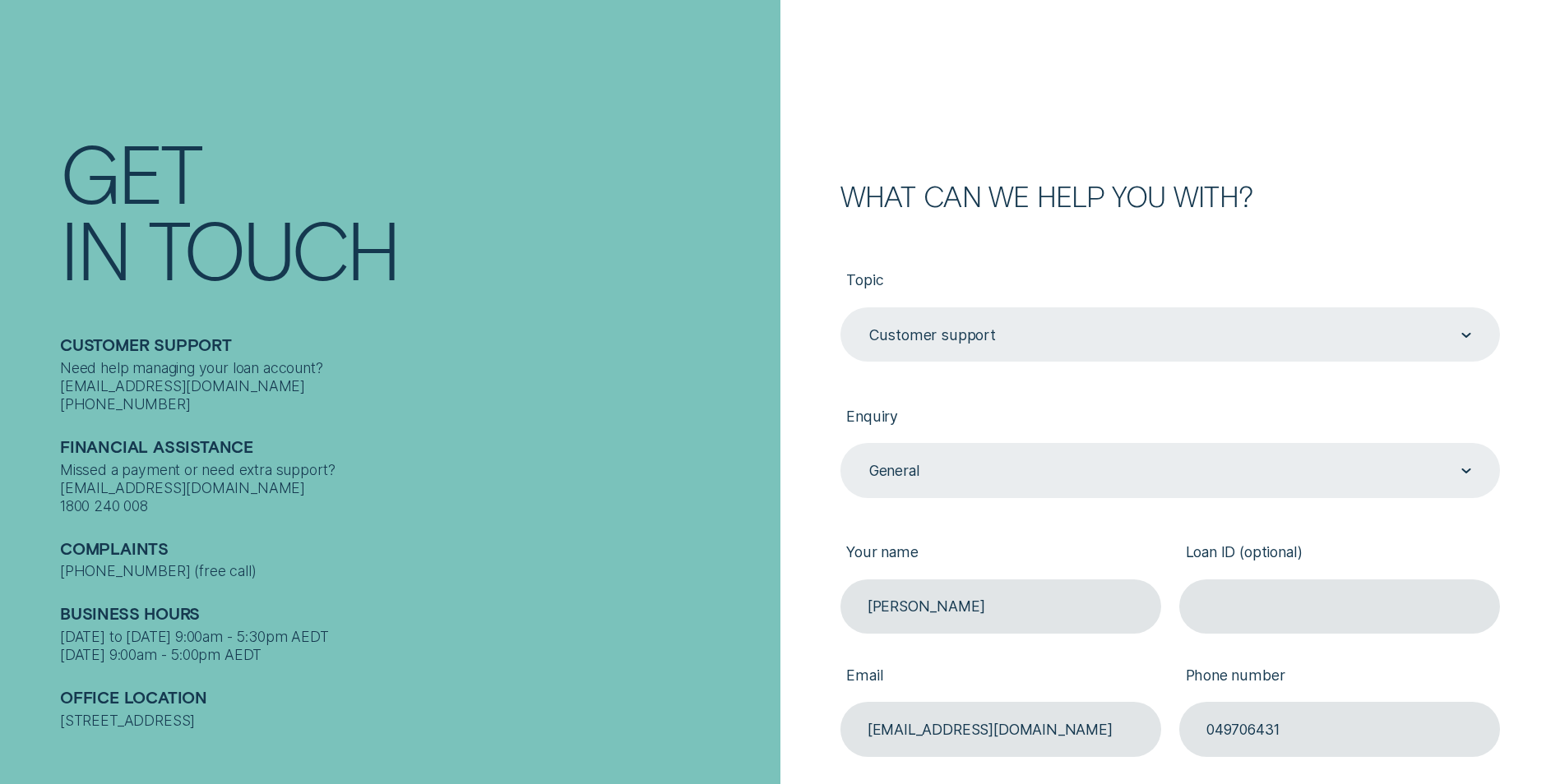
scroll to position [494, 0]
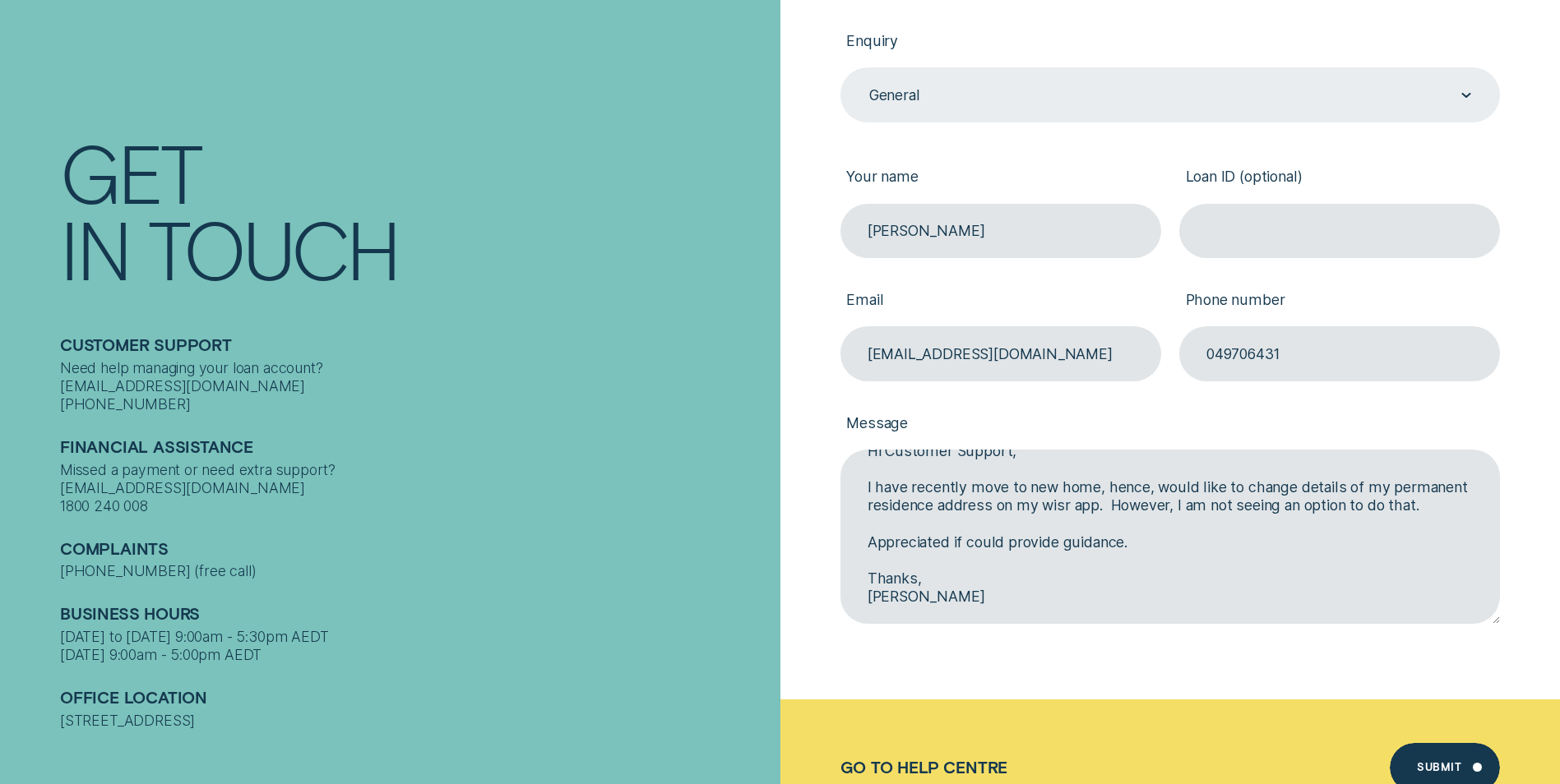
type textarea "Hi Customer Support, I have recently move to new home, hence, would like to cha…"
click at [1343, 234] on input "Loan ID (optional)" at bounding box center [1339, 231] width 321 height 54
paste input "903821"
type input "903821"
click at [1431, 761] on div "Submit" at bounding box center [1445, 768] width 110 height 50
